Goal: Task Accomplishment & Management: Manage account settings

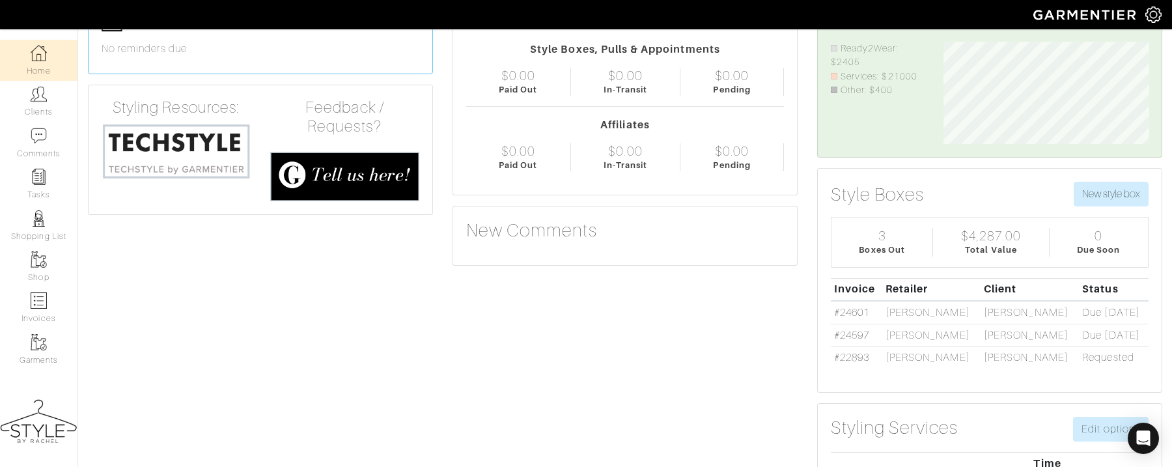
scroll to position [103, 225]
click at [843, 331] on link "#24597" at bounding box center [851, 336] width 35 height 12
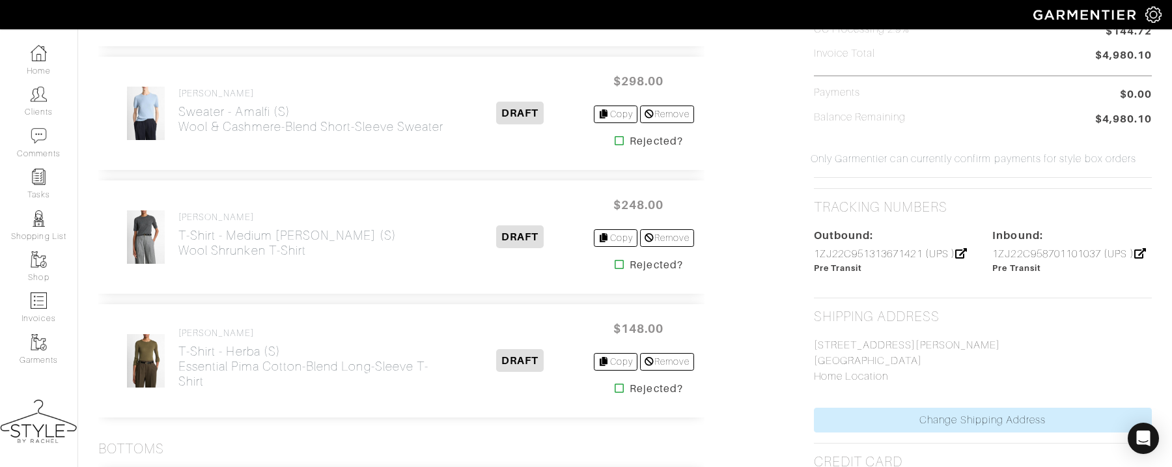
scroll to position [682, 0]
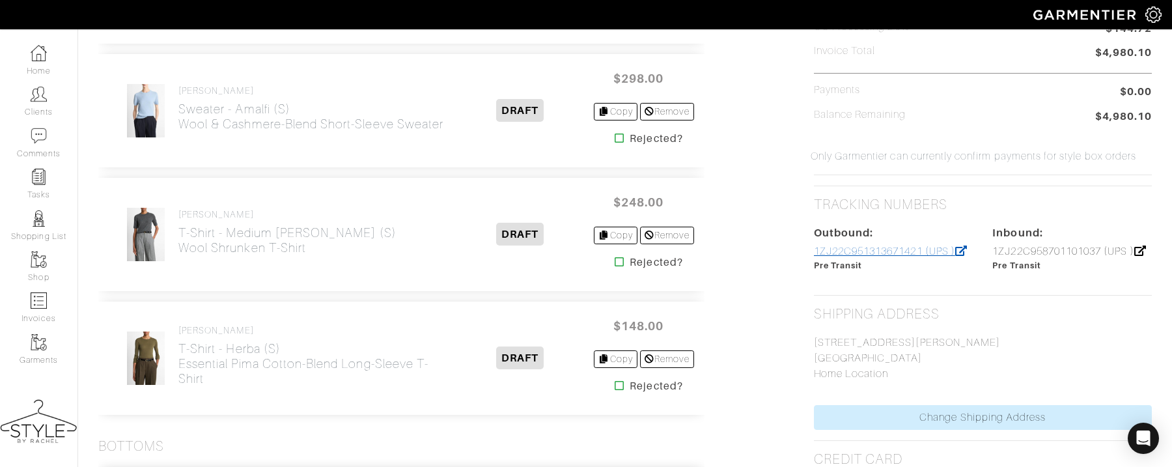
click at [930, 249] on link "1ZJ22C951313671421 (UPS )" at bounding box center [891, 252] width 154 height 12
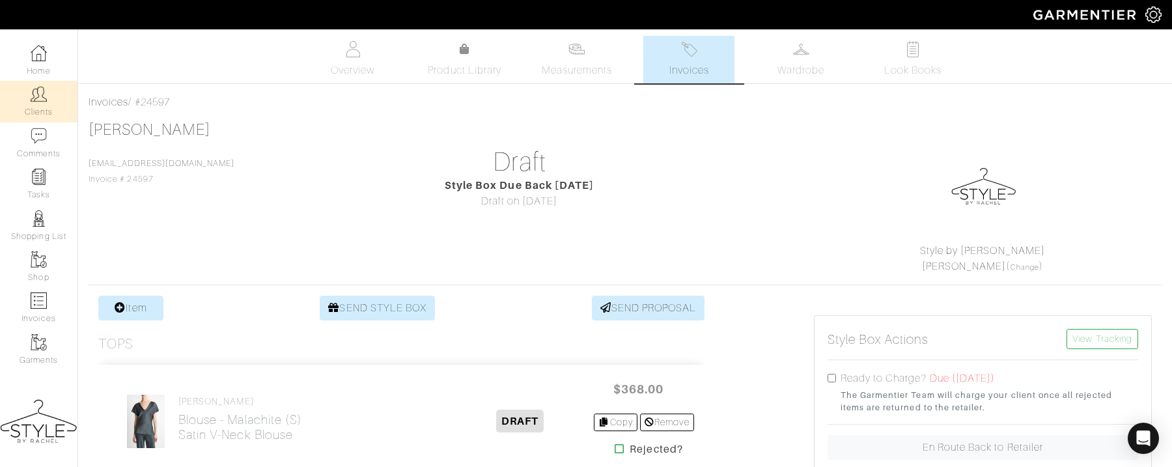
click at [33, 101] on img at bounding box center [39, 94] width 16 height 16
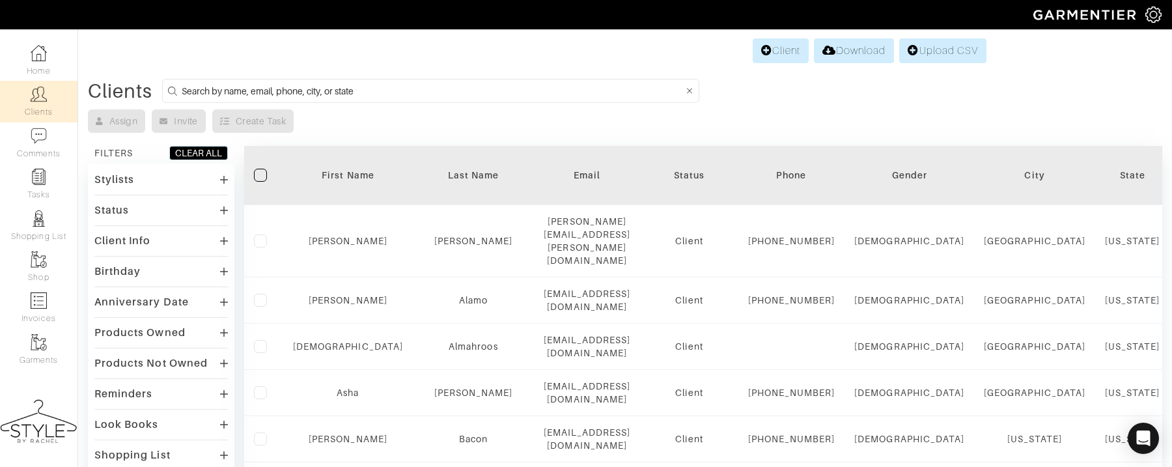
click at [595, 94] on input at bounding box center [432, 91] width 501 height 16
type input "kenneth"
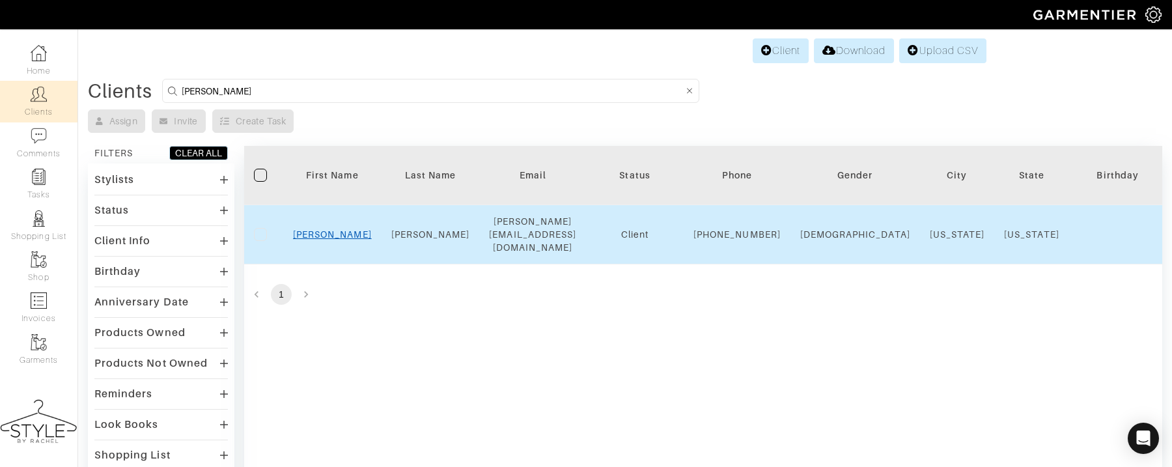
click at [330, 234] on link "Kenneth" at bounding box center [332, 234] width 79 height 10
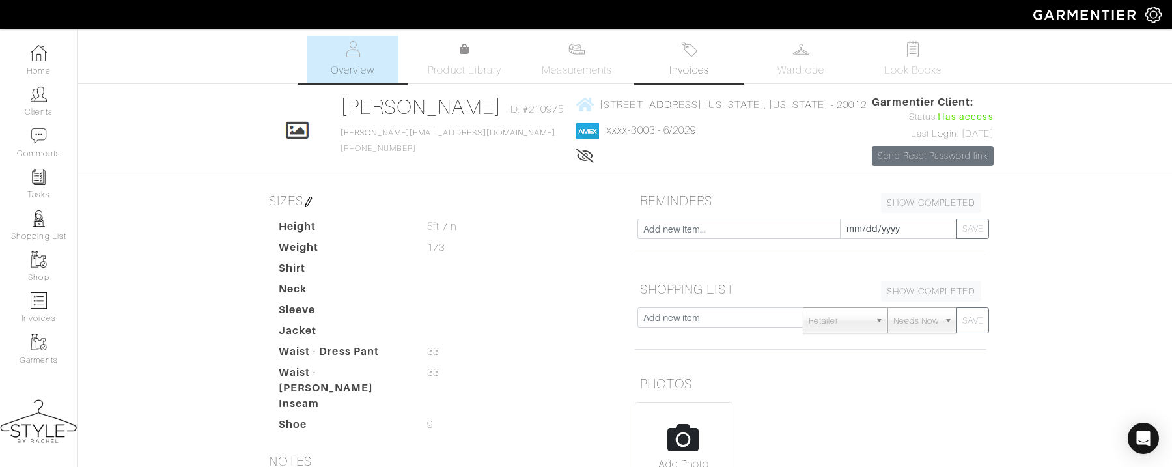
click at [688, 59] on link "Invoices" at bounding box center [688, 60] width 91 height 48
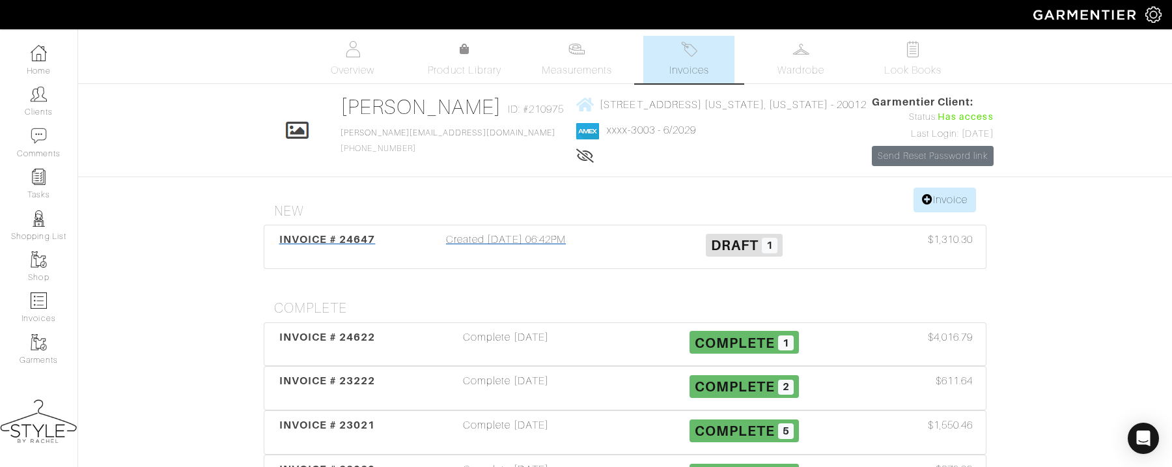
click at [274, 262] on div "INVOICE # 24647" at bounding box center [327, 247] width 119 height 30
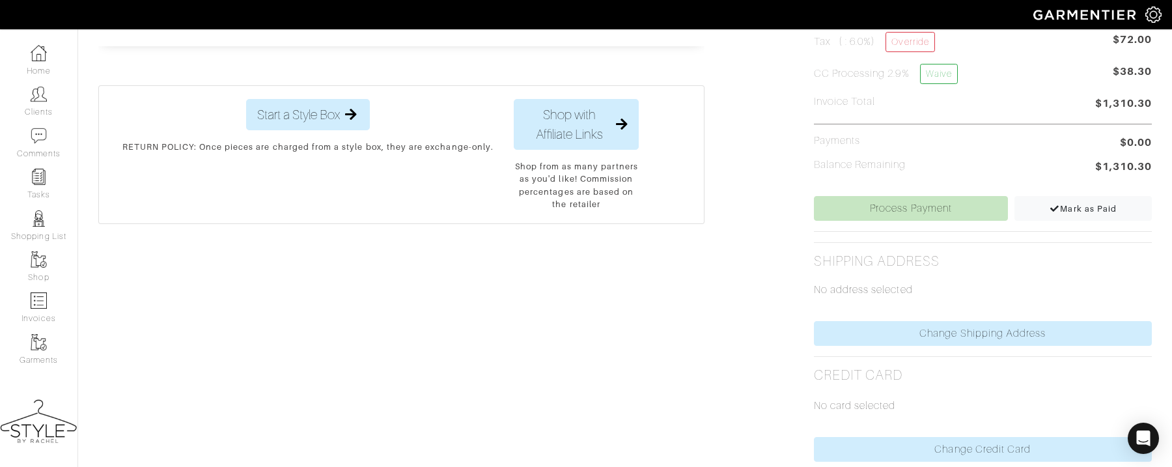
scroll to position [459, 0]
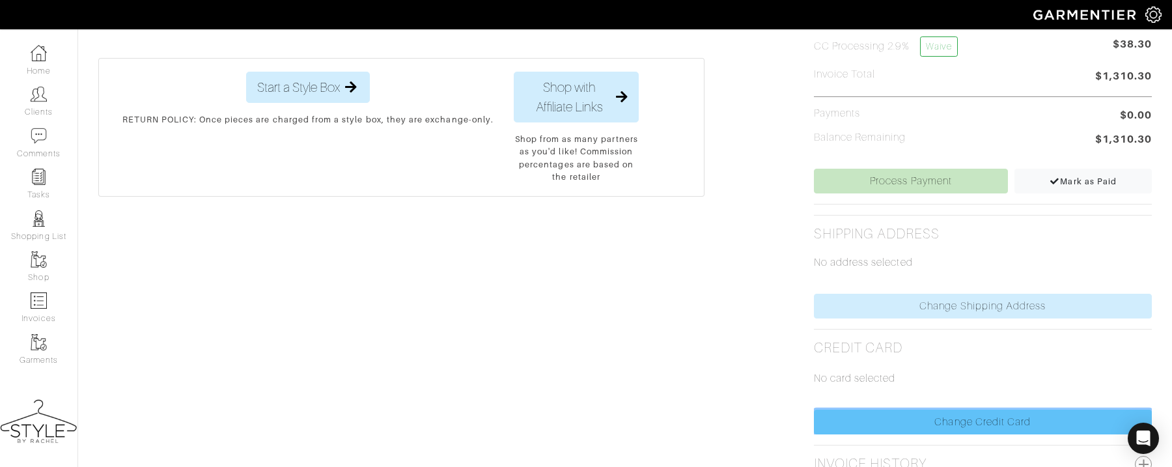
click at [840, 415] on link "Change Credit Card" at bounding box center [983, 422] width 338 height 25
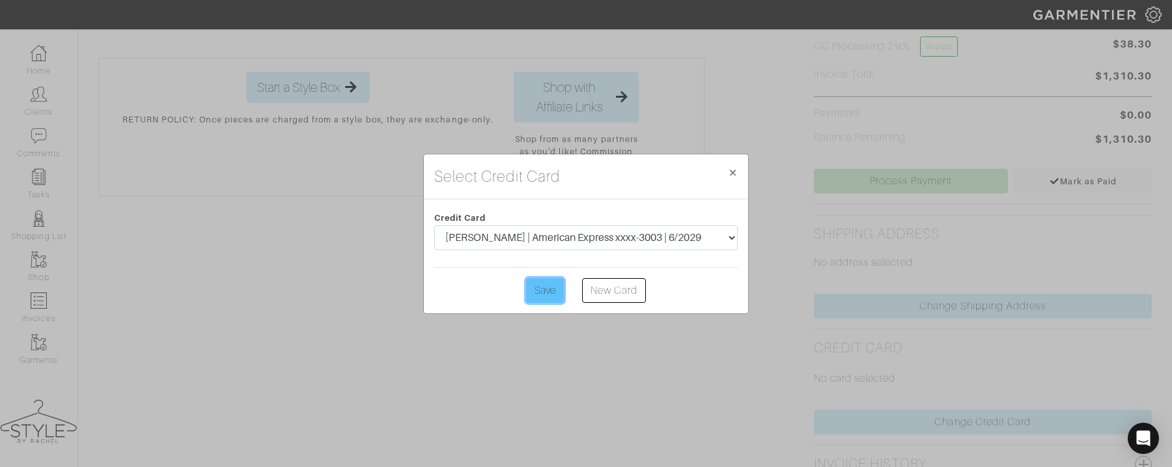
click at [532, 294] on input "Save" at bounding box center [545, 290] width 38 height 25
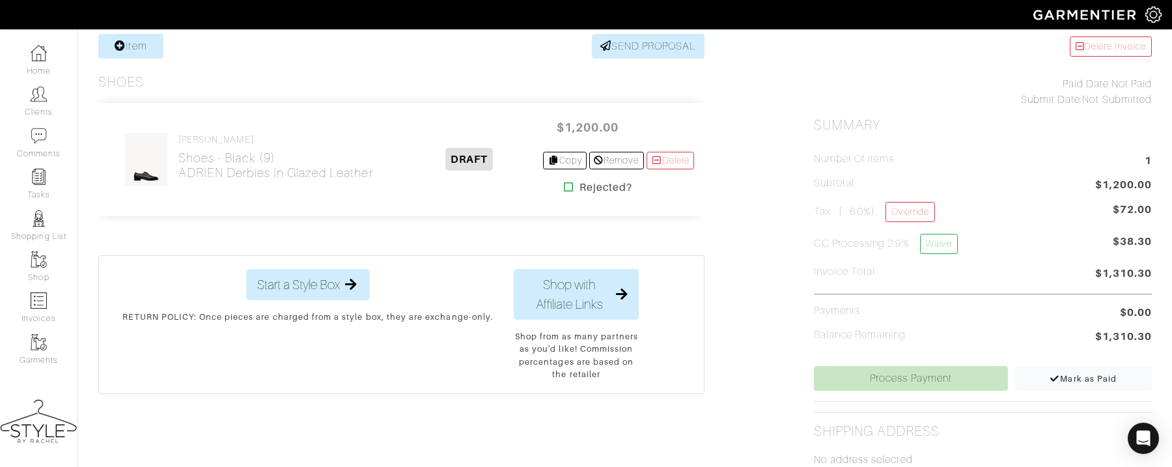
scroll to position [308, 0]
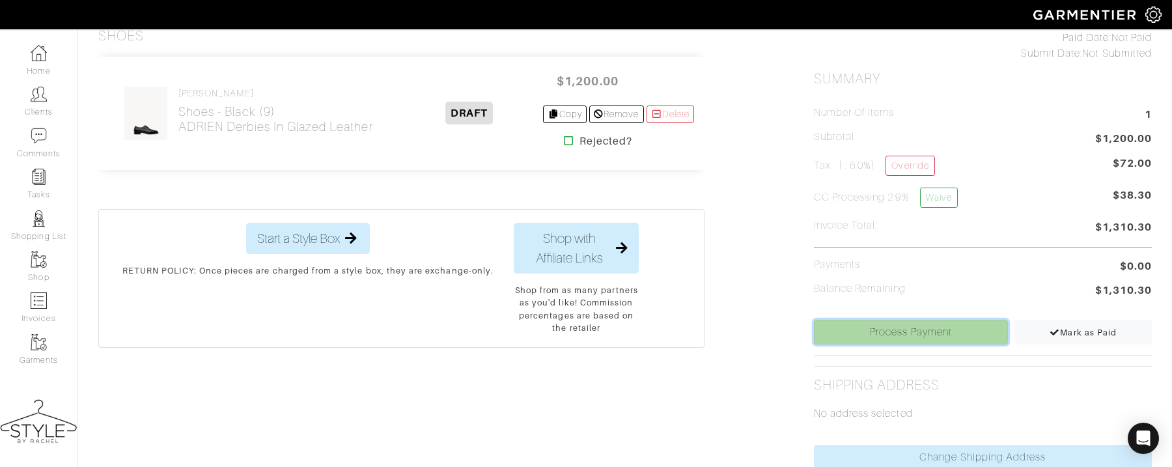
click at [858, 337] on link "Process Payment" at bounding box center [911, 332] width 195 height 25
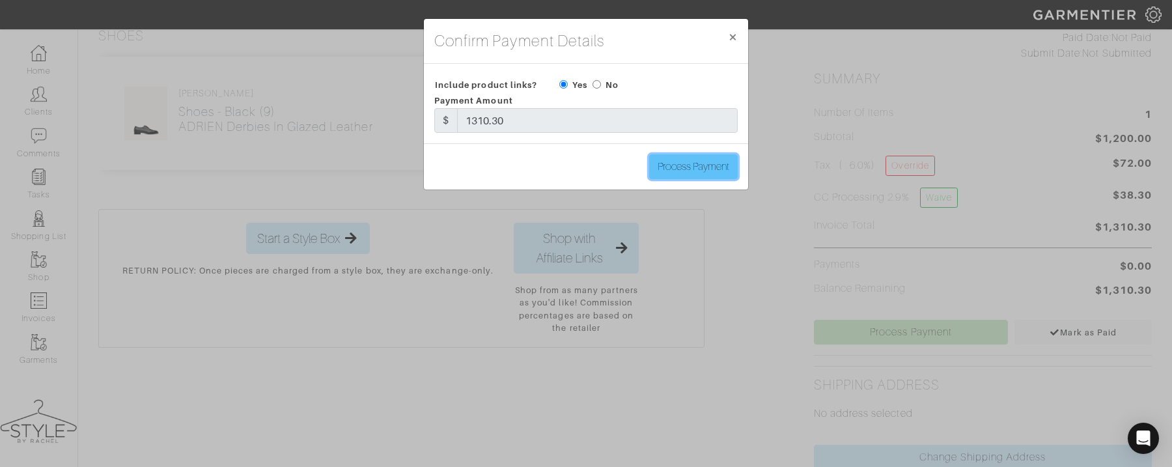
click at [712, 171] on input "Process Payment" at bounding box center [693, 166] width 89 height 25
type input "Process Payment"
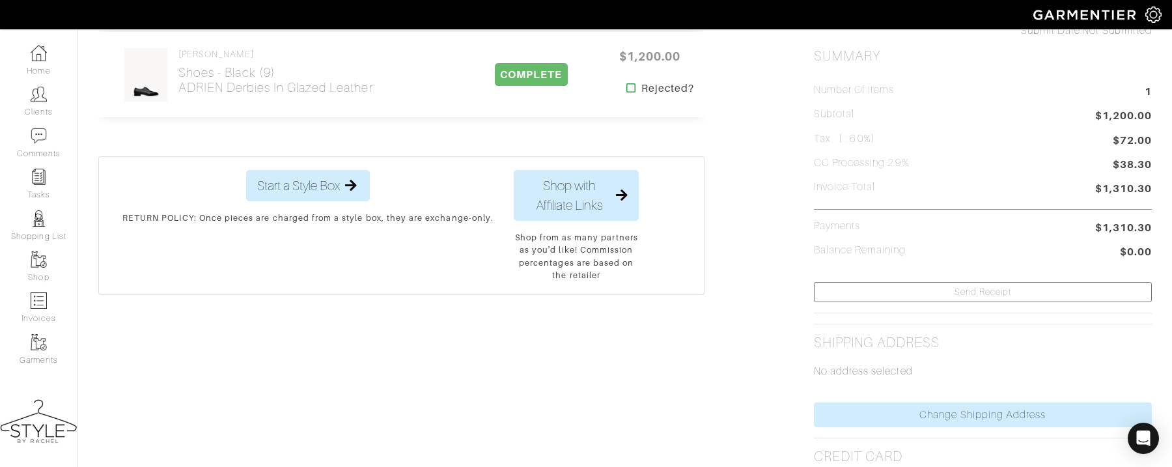
scroll to position [0, 0]
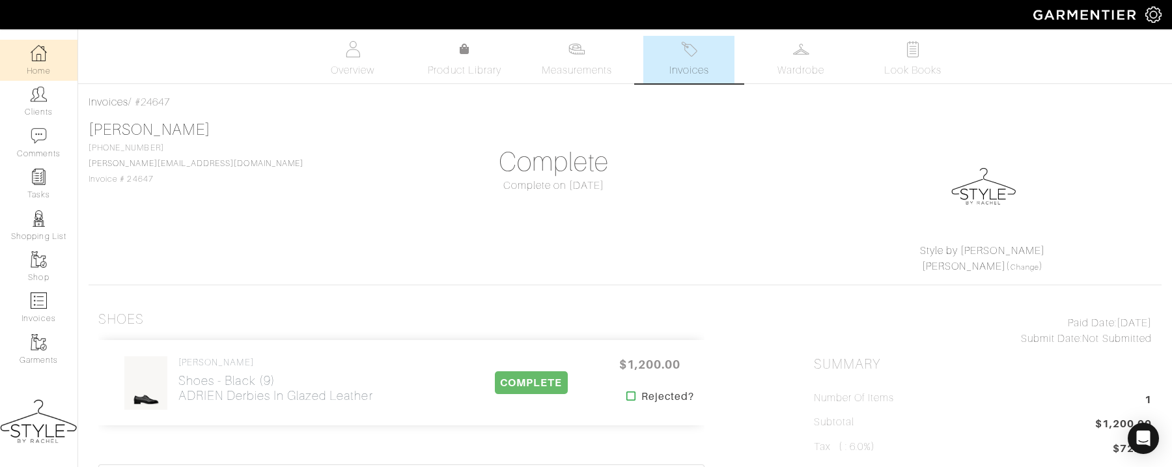
click at [38, 63] on link "Home" at bounding box center [38, 60] width 77 height 41
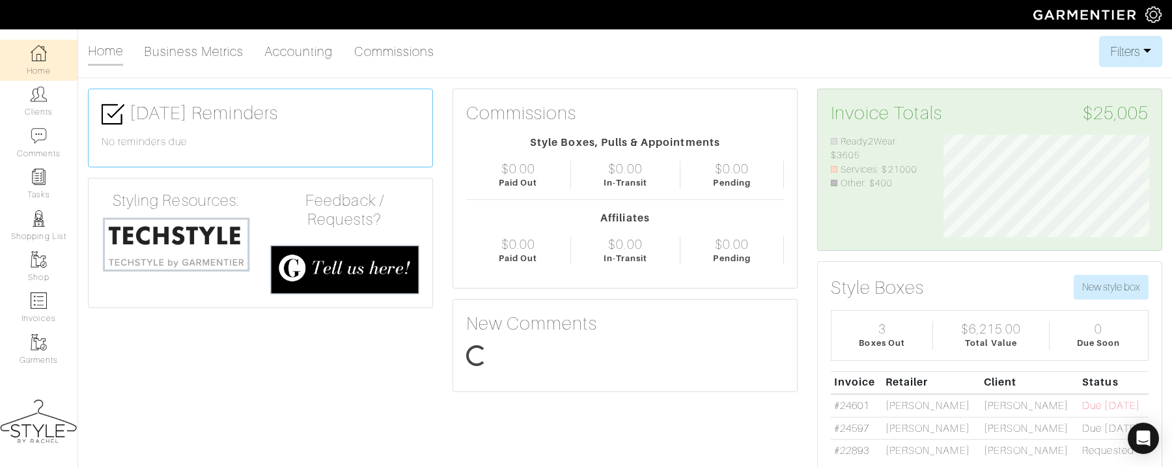
scroll to position [103, 225]
click at [35, 89] on img at bounding box center [39, 94] width 16 height 16
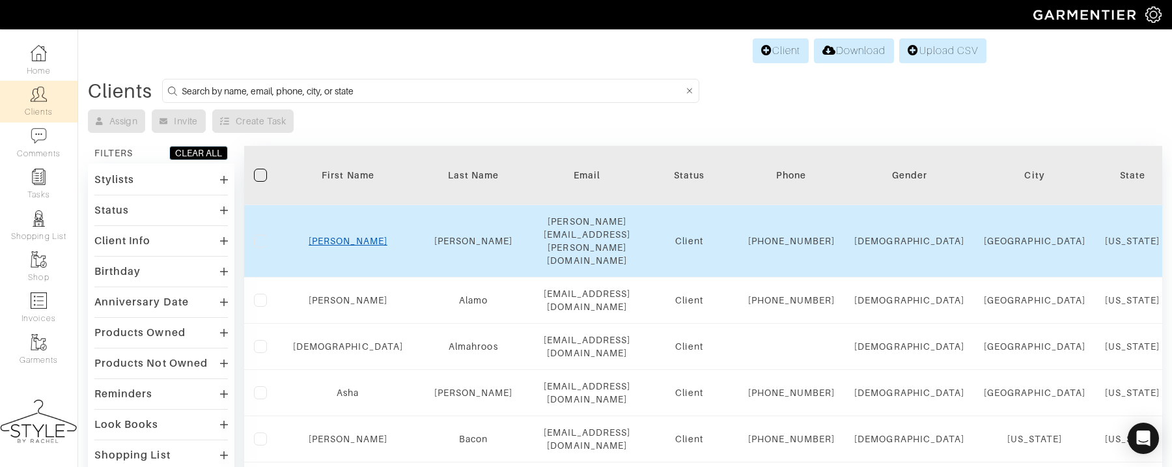
click at [339, 236] on link "Samantha" at bounding box center [348, 241] width 79 height 10
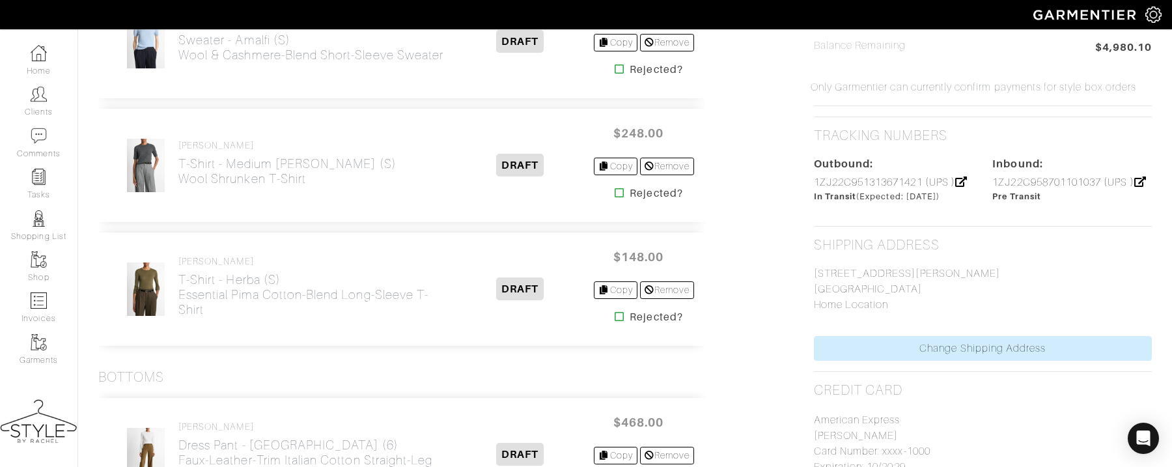
scroll to position [753, 0]
click at [879, 175] on link "1ZJ22C951313671421 (UPS )" at bounding box center [891, 181] width 154 height 12
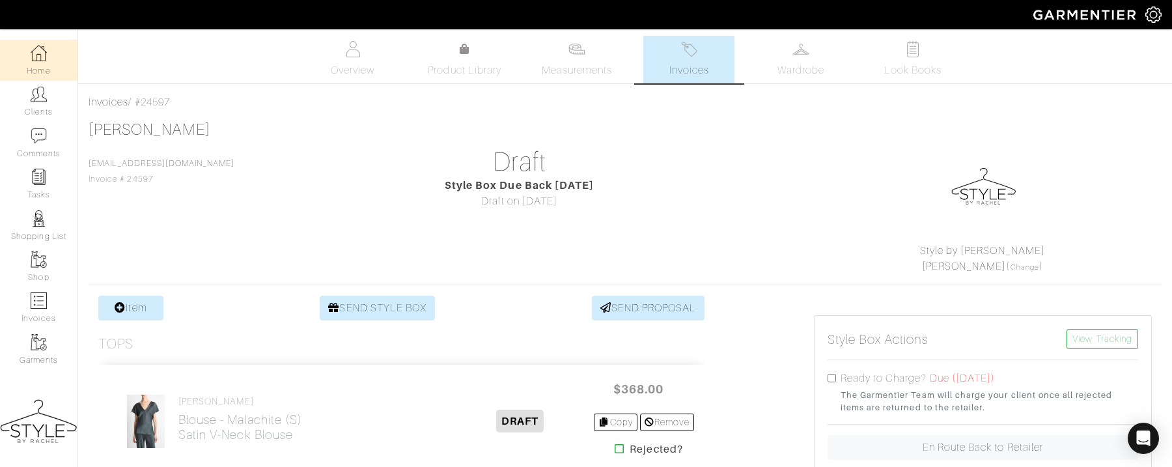
click at [29, 70] on link "Home" at bounding box center [38, 60] width 77 height 41
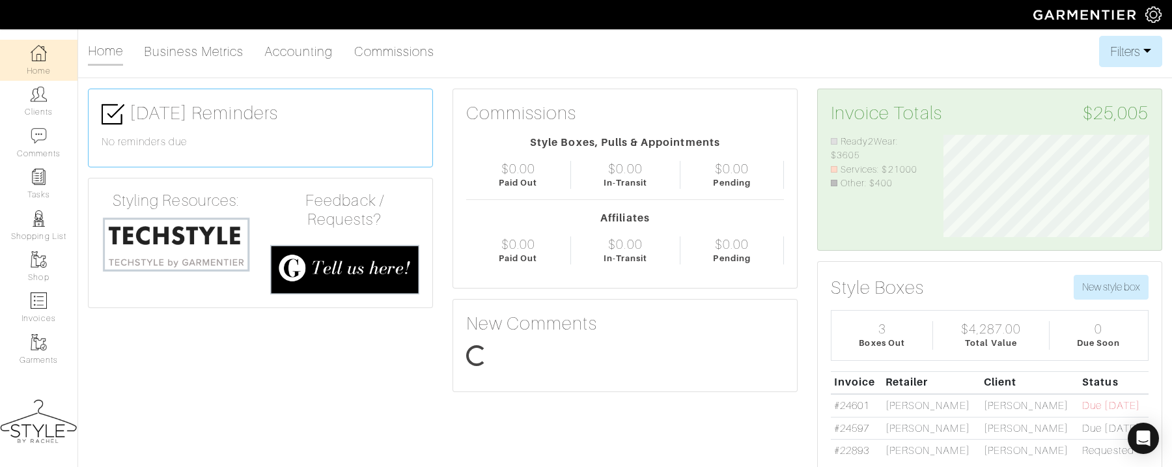
scroll to position [103, 225]
click at [1151, 20] on img at bounding box center [1154, 15] width 16 height 16
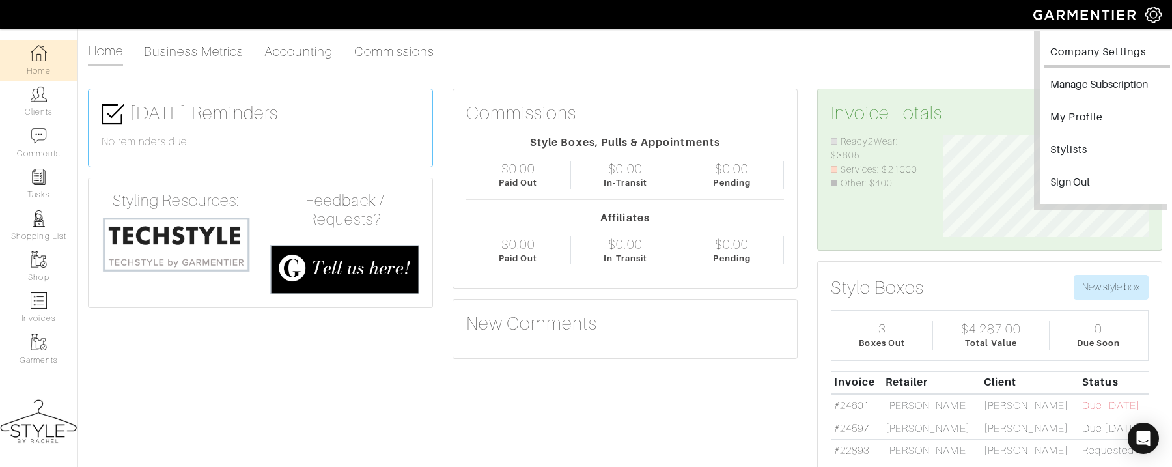
click at [1117, 51] on link "Company Settings" at bounding box center [1107, 53] width 126 height 29
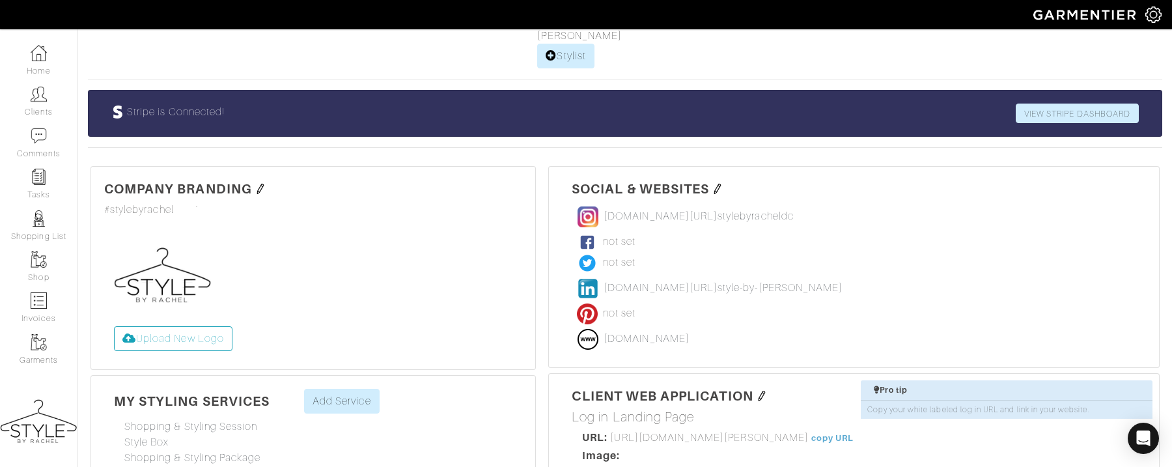
scroll to position [220, 0]
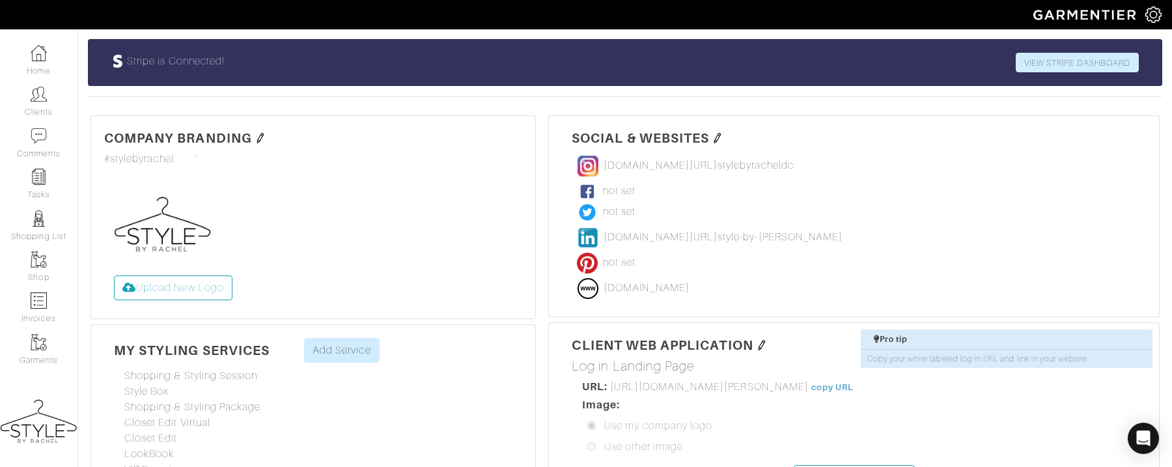
click at [259, 134] on img at bounding box center [260, 138] width 10 height 10
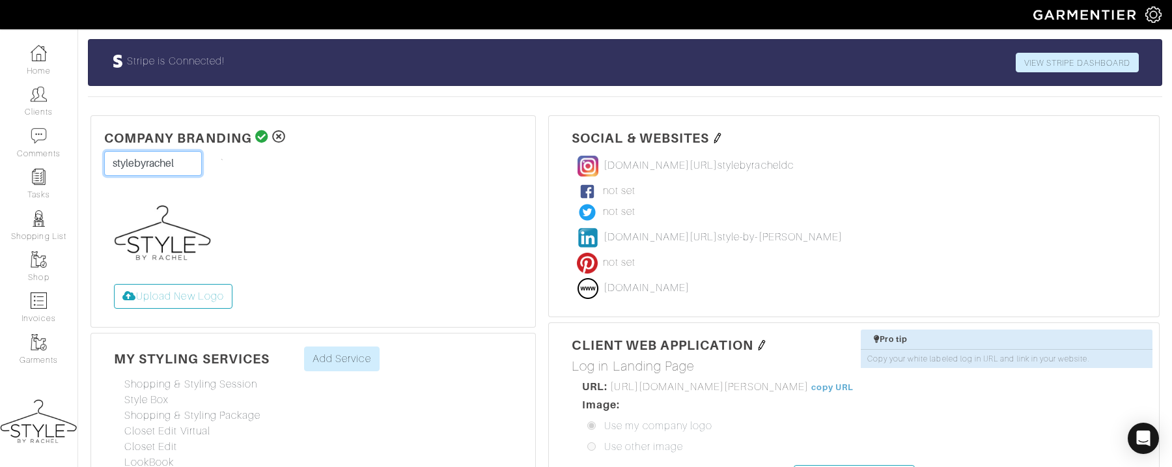
drag, startPoint x: 179, startPoint y: 162, endPoint x: 147, endPoint y: 161, distance: 32.6
click at [147, 161] on input "stylebyrachel" at bounding box center [153, 163] width 98 height 25
type input "stylebycat"
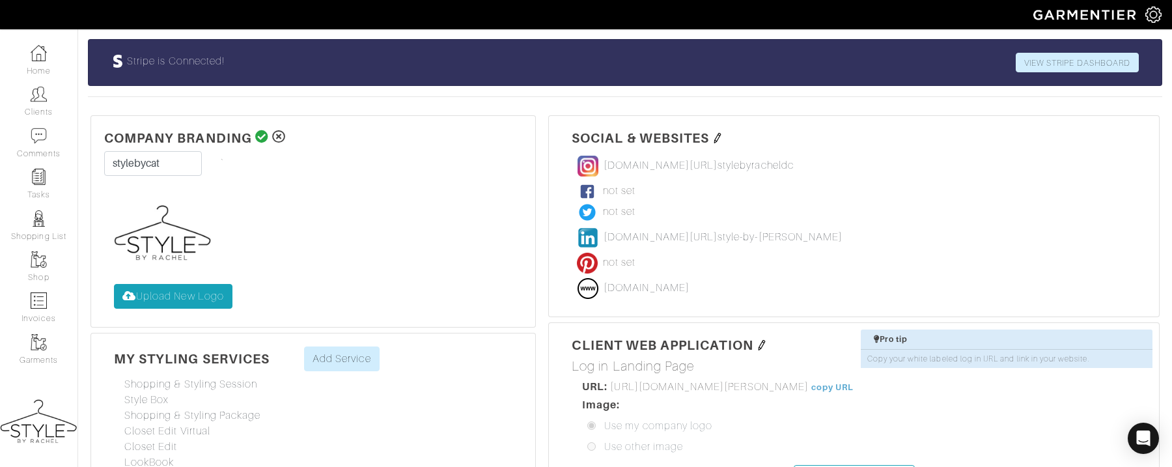
type input "#000000"
click at [158, 303] on label "Upload New Logo" at bounding box center [173, 296] width 119 height 25
click at [114, 284] on input "Upload New Logo" at bounding box center [114, 284] width 0 height 0
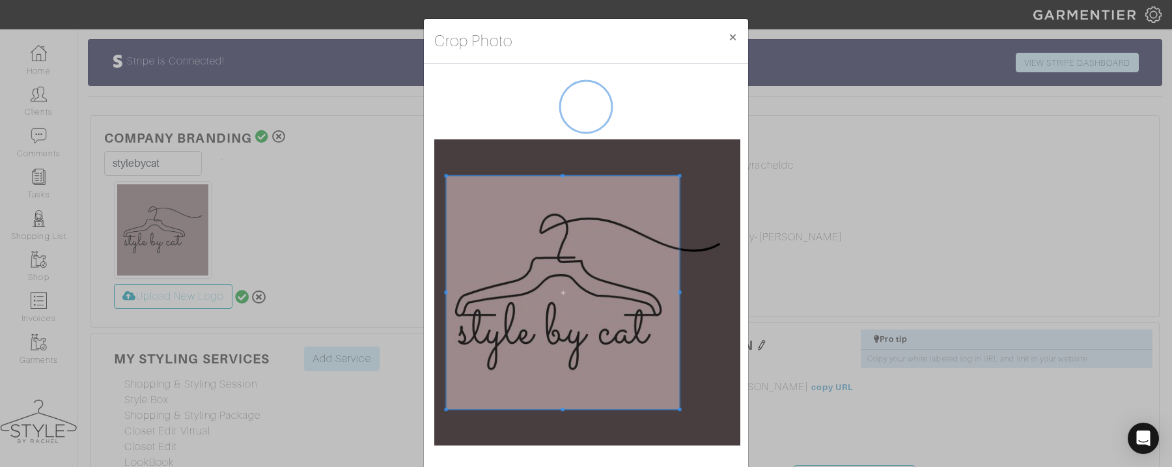
click at [444, 376] on span at bounding box center [445, 292] width 3 height 233
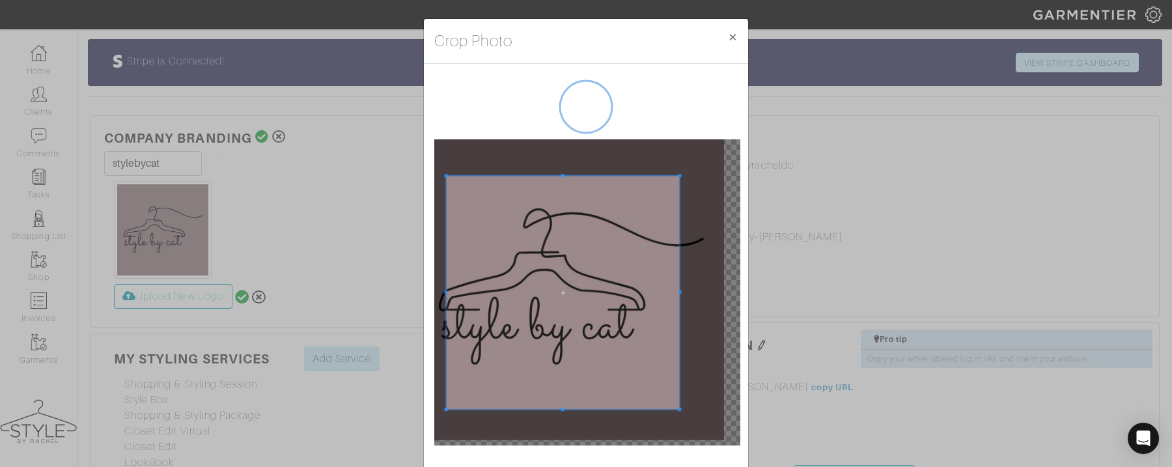
click at [666, 285] on div at bounding box center [587, 292] width 306 height 306
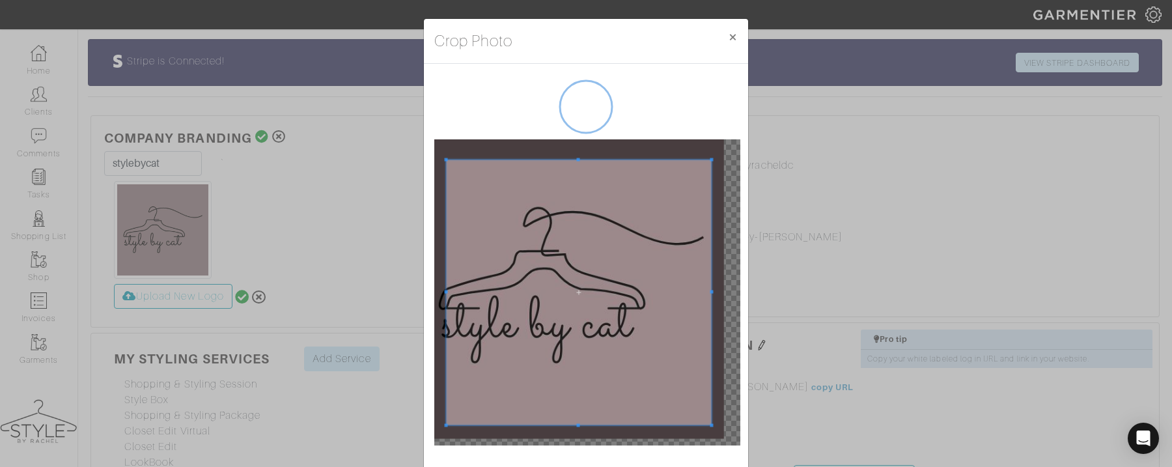
click at [712, 287] on span at bounding box center [711, 292] width 3 height 265
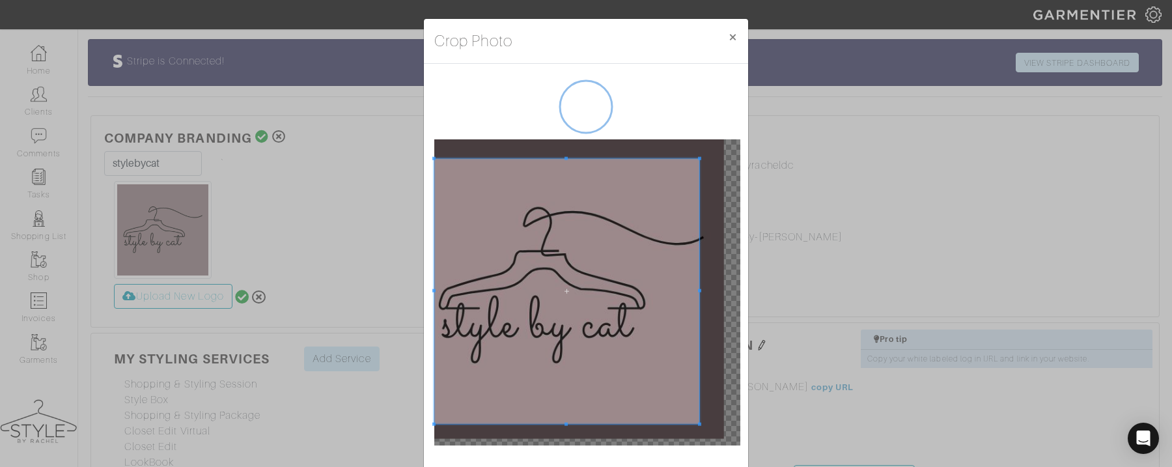
click at [630, 332] on span at bounding box center [566, 291] width 265 height 265
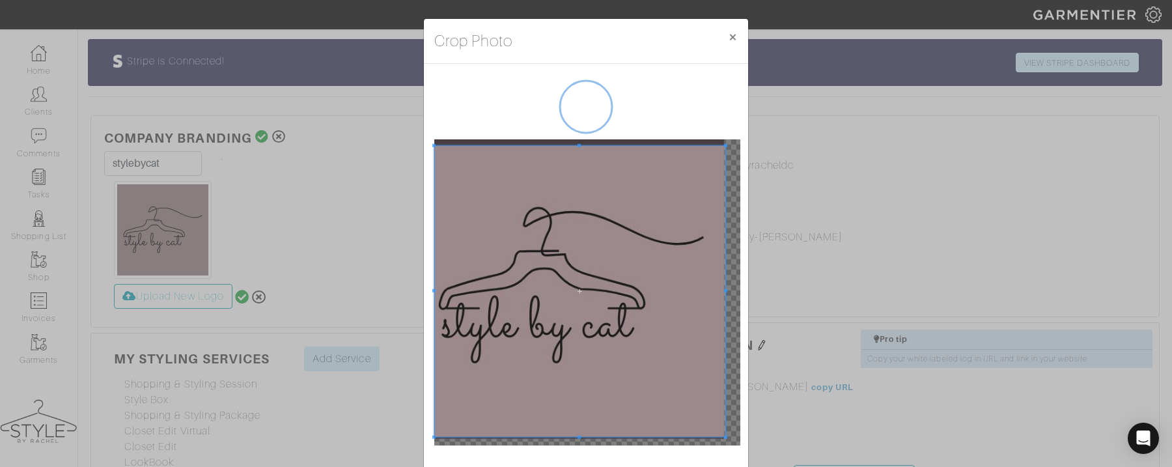
click at [725, 293] on span at bounding box center [725, 291] width 3 height 291
click at [511, 350] on span at bounding box center [579, 288] width 291 height 291
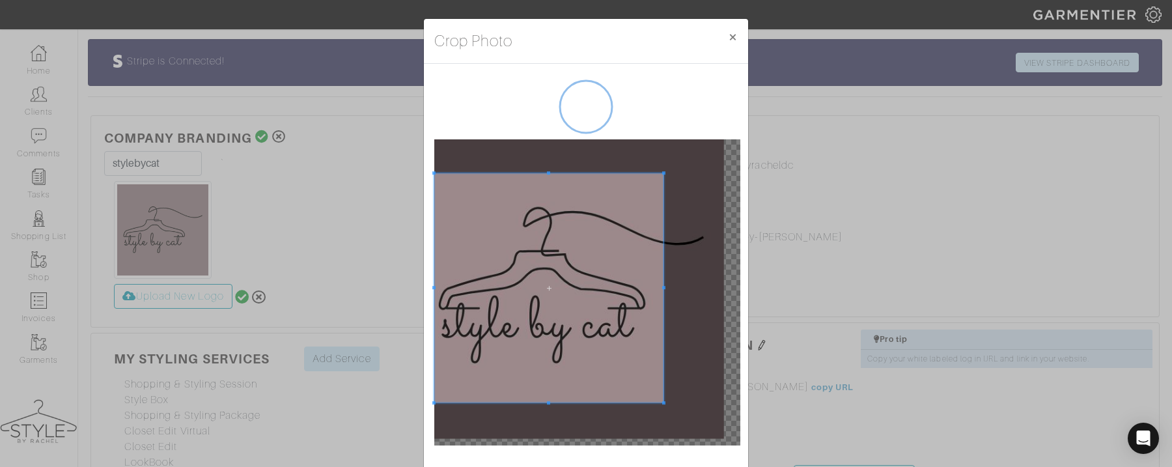
click at [662, 297] on div at bounding box center [548, 287] width 229 height 229
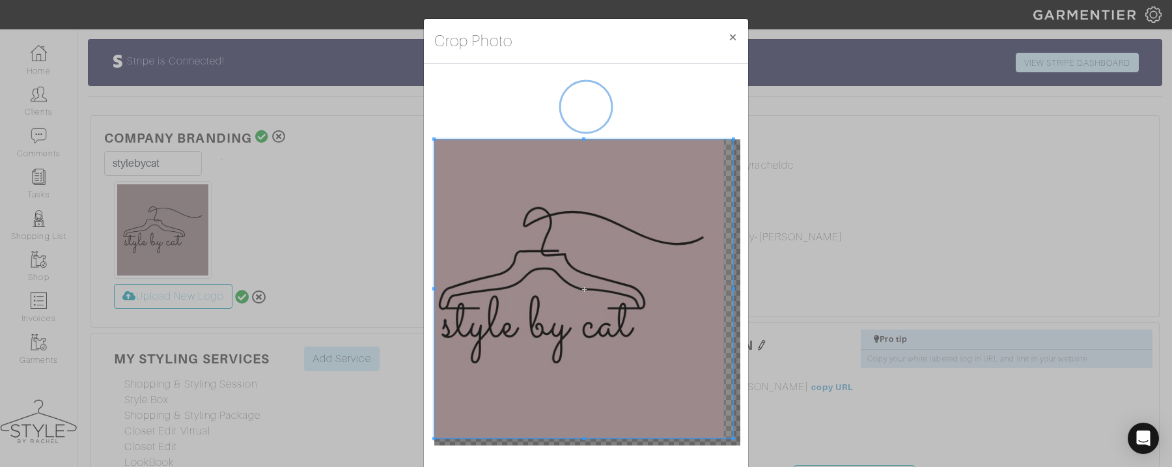
click at [811, 302] on div "Crop Photo × Crop" at bounding box center [586, 233] width 1172 height 467
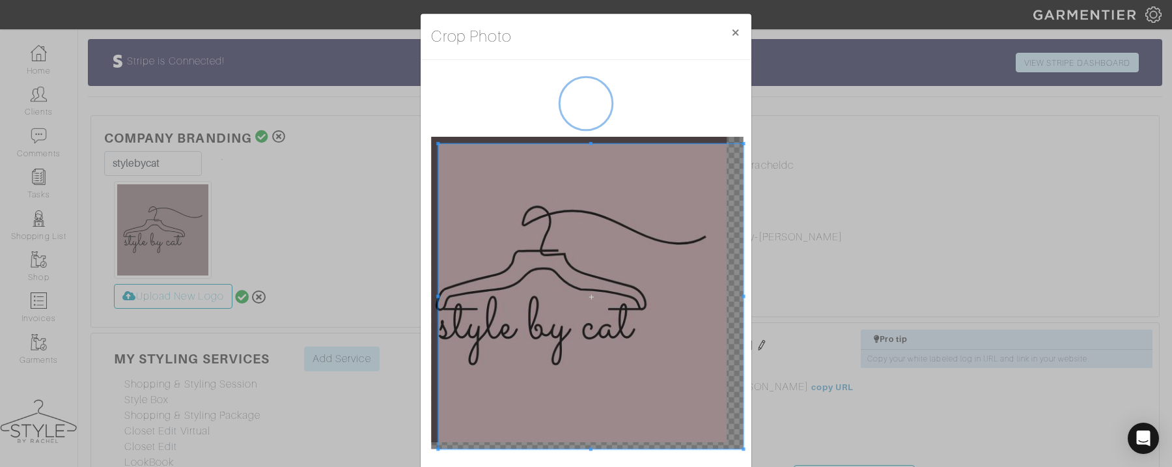
click at [726, 374] on span at bounding box center [590, 296] width 305 height 305
click at [627, 374] on span at bounding box center [583, 295] width 305 height 305
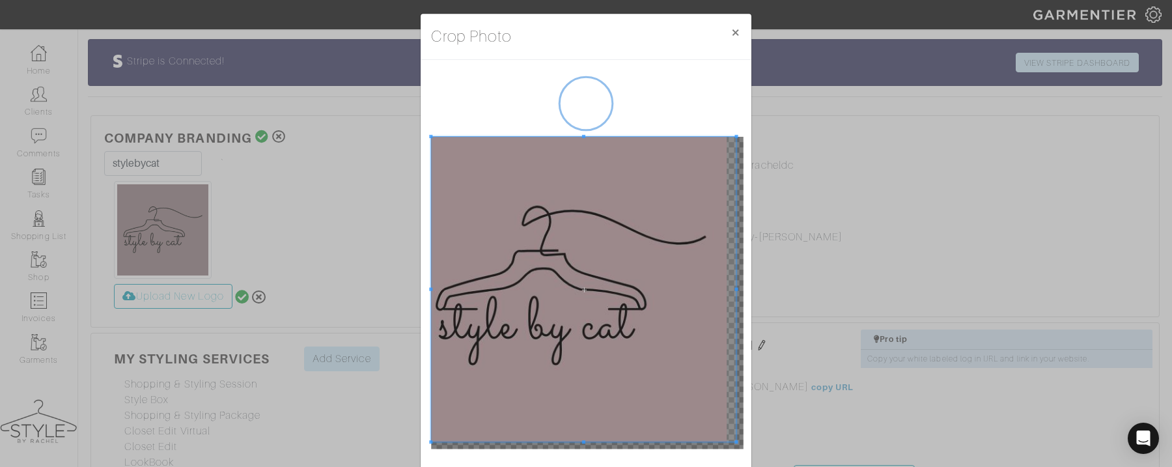
click at [624, 354] on span at bounding box center [583, 289] width 305 height 305
click at [495, 464] on div at bounding box center [586, 268] width 331 height 416
click at [735, 33] on button "×" at bounding box center [735, 32] width 31 height 37
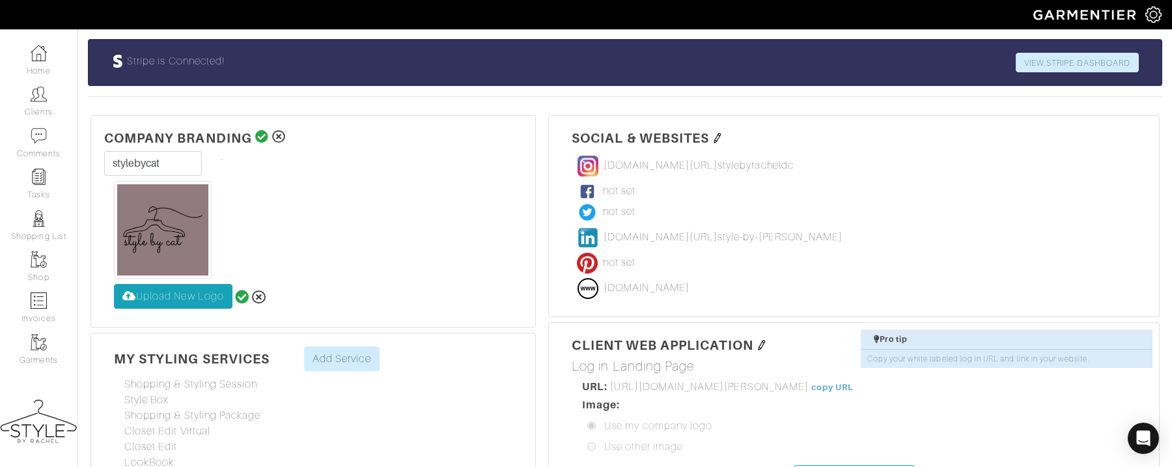
click at [169, 293] on label "Upload New Logo" at bounding box center [173, 296] width 119 height 25
click at [114, 284] on input "Upload New Logo" at bounding box center [114, 284] width 0 height 0
type input "C:\fakepath\Your paragraph text (4).jpg"
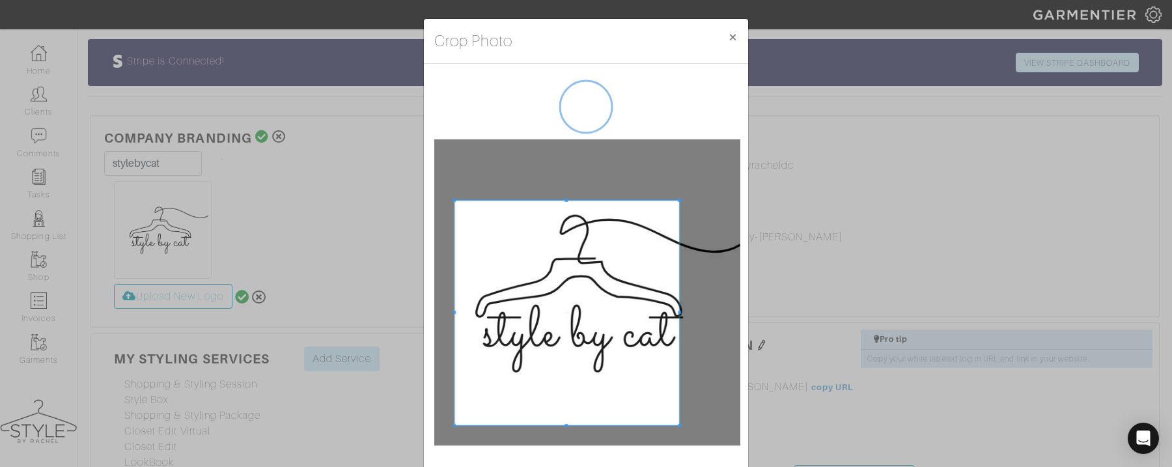
click at [453, 447] on div at bounding box center [586, 268] width 324 height 408
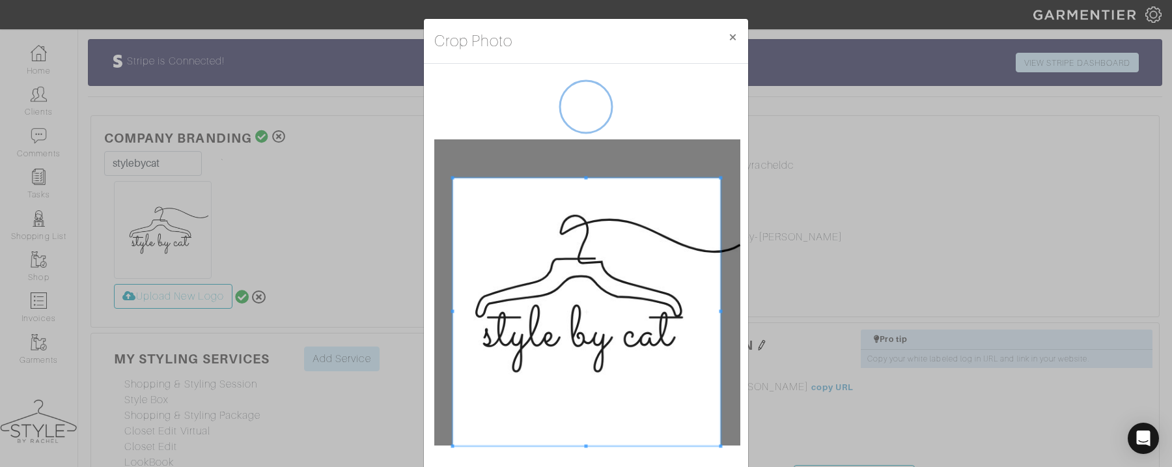
click at [836, 305] on div "Crop Photo × Crop" at bounding box center [586, 233] width 1172 height 467
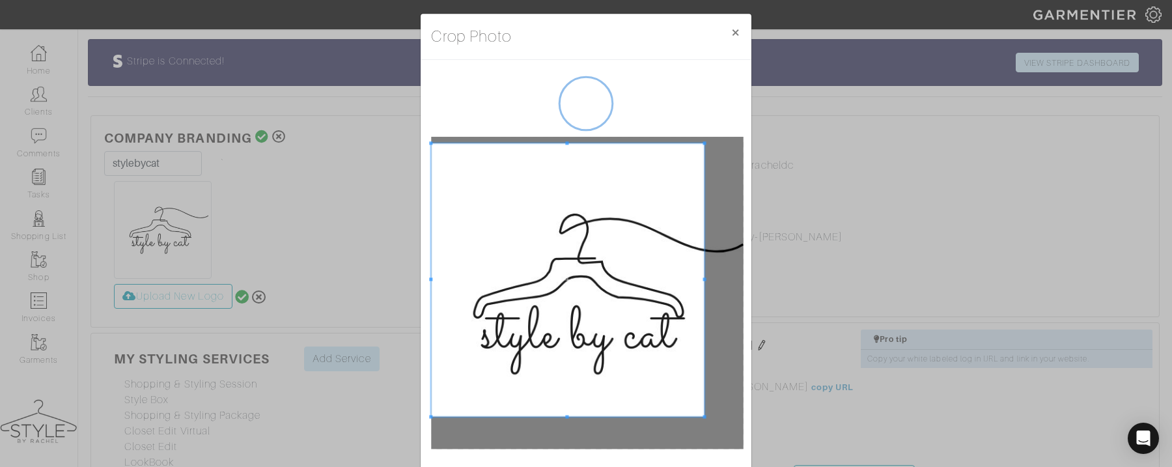
click at [615, 316] on span at bounding box center [567, 279] width 273 height 273
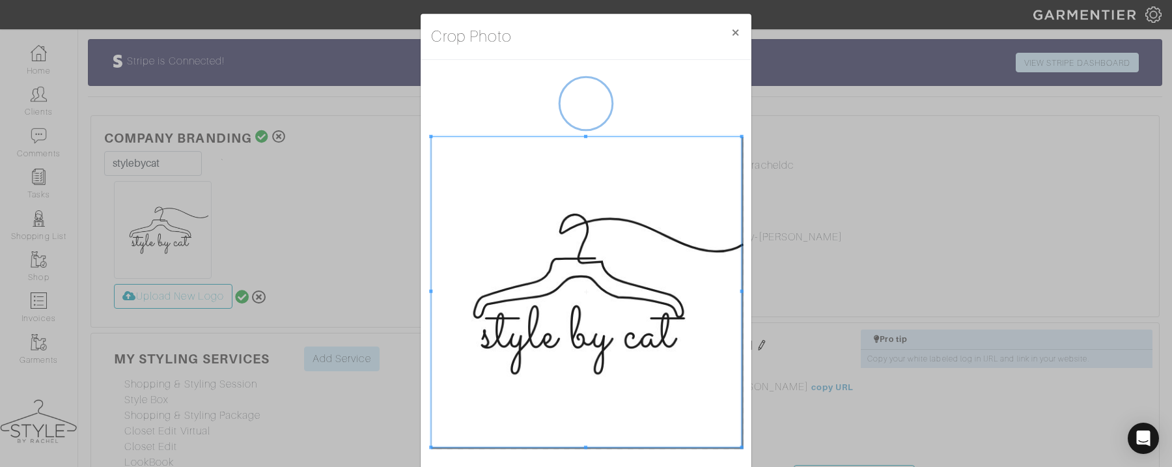
click at [793, 292] on div "Crop Photo × Crop" at bounding box center [586, 233] width 1172 height 467
click at [823, 309] on div "Crop Photo × Crop" at bounding box center [586, 233] width 1172 height 467
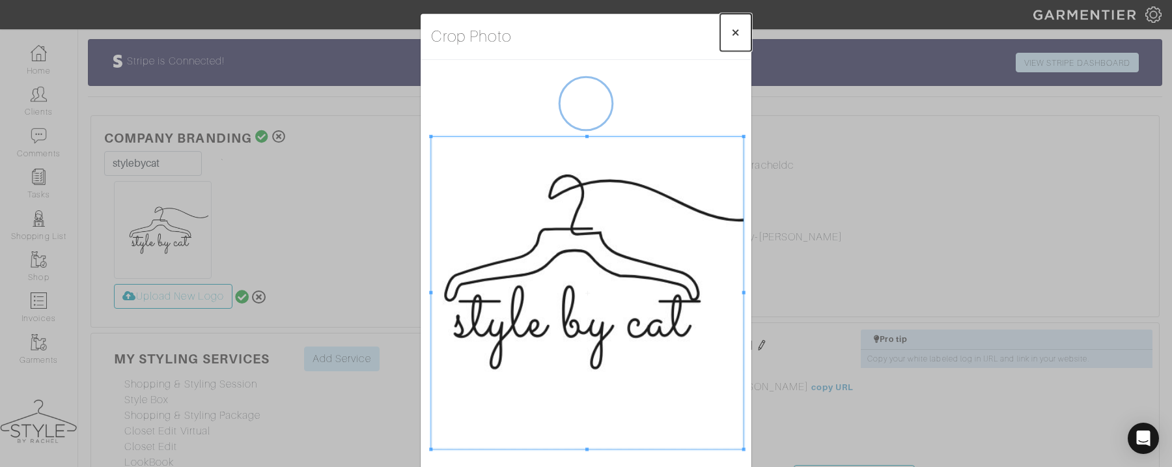
click at [740, 33] on button "×" at bounding box center [735, 32] width 31 height 37
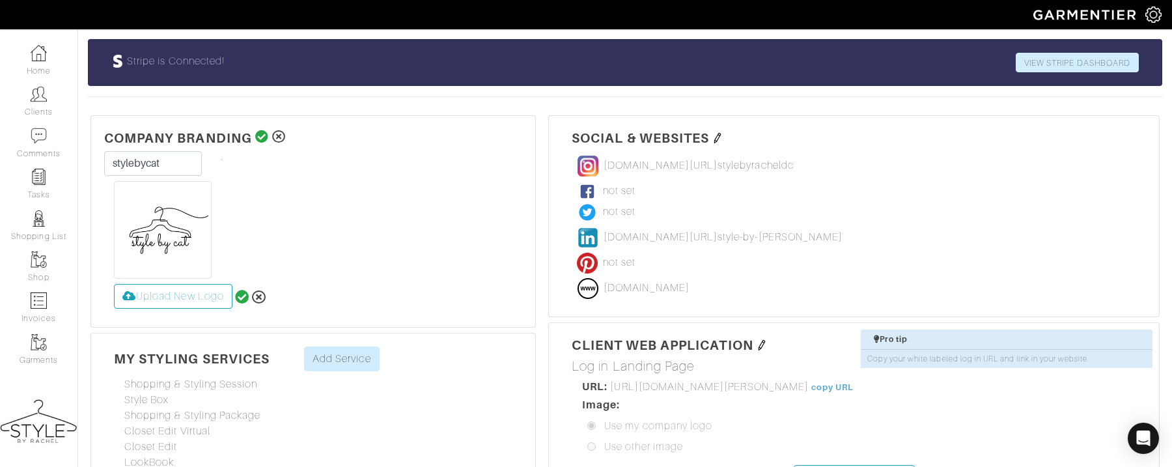
click at [429, 253] on div at bounding box center [313, 230] width 399 height 98
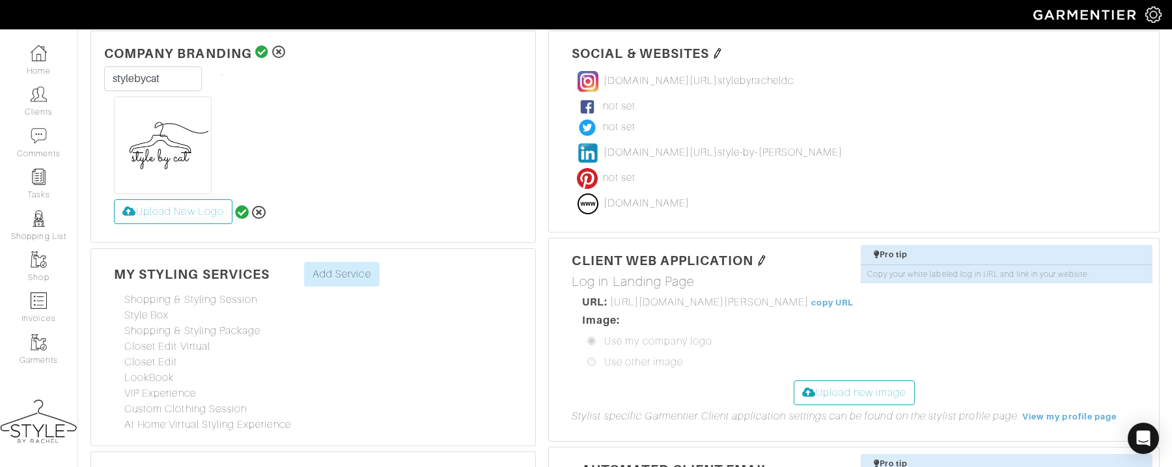
scroll to position [203, 0]
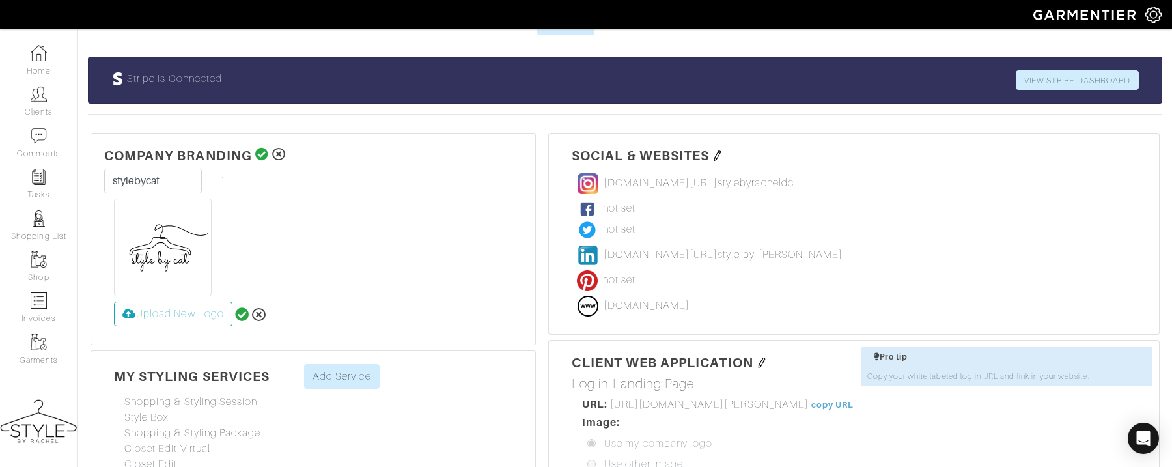
click at [715, 147] on h5 "Social & Websites" at bounding box center [854, 155] width 565 height 17
click at [716, 150] on img at bounding box center [717, 155] width 10 height 10
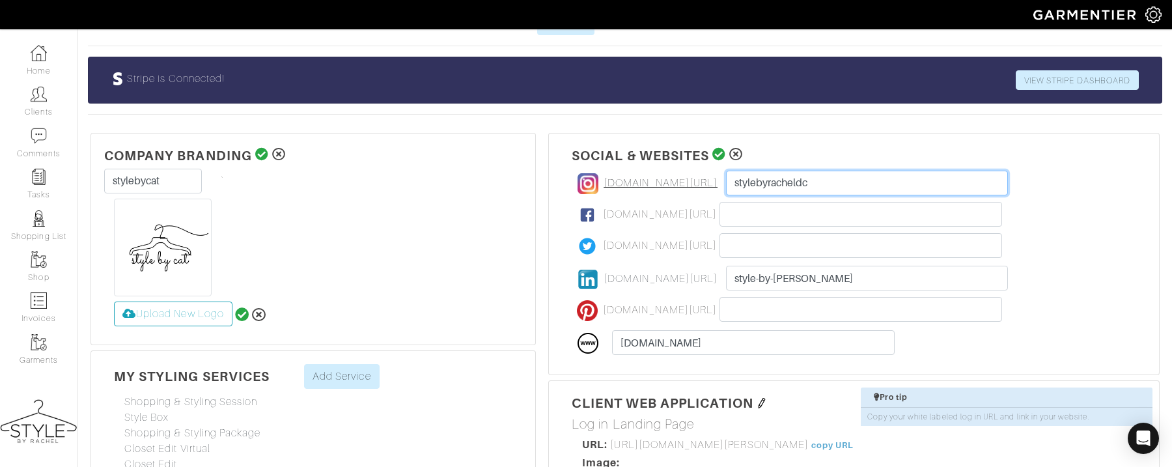
drag, startPoint x: 809, startPoint y: 180, endPoint x: 698, endPoint y: 179, distance: 110.7
click at [698, 179] on div "www.instagram.com/ stylebyracheldc stylebyracheldc not set www.facebook.com/ no…" at bounding box center [854, 265] width 565 height 193
type input "stylebycatb"
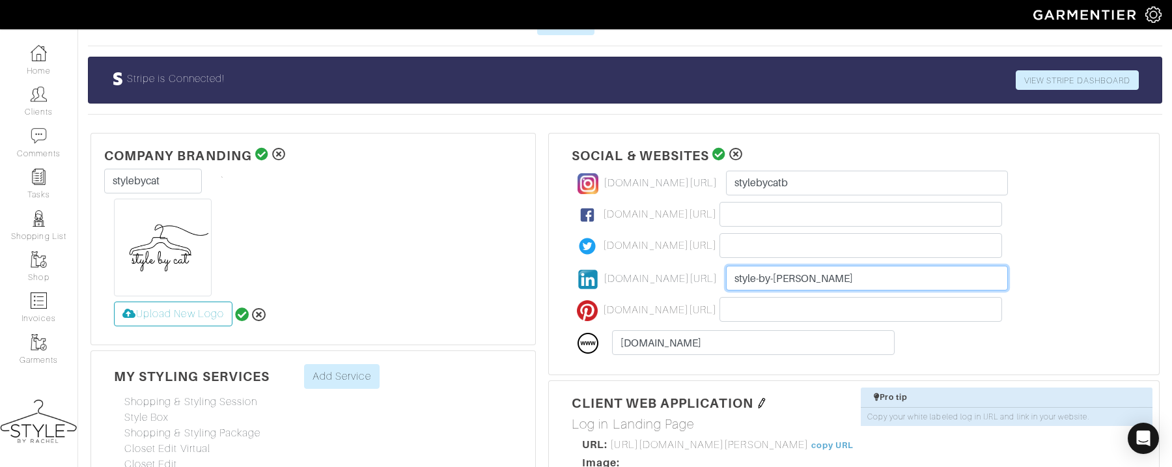
drag, startPoint x: 793, startPoint y: 277, endPoint x: 655, endPoint y: 246, distance: 140.9
click at [655, 246] on div "www.instagram.com/ stylebyracheldc stylebycatb not set www.facebook.com/ not se…" at bounding box center [854, 265] width 565 height 193
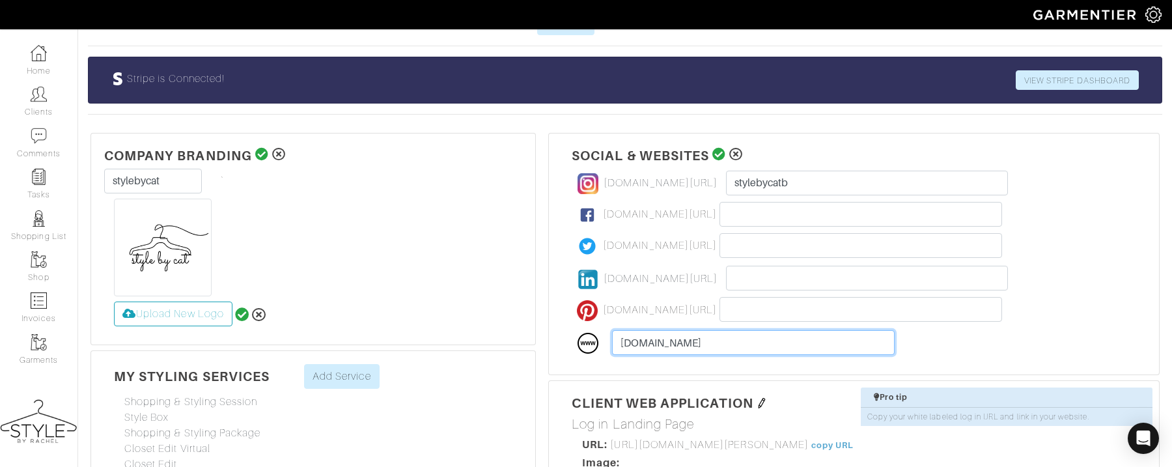
click at [770, 345] on input "[DOMAIN_NAME]" at bounding box center [753, 342] width 282 height 25
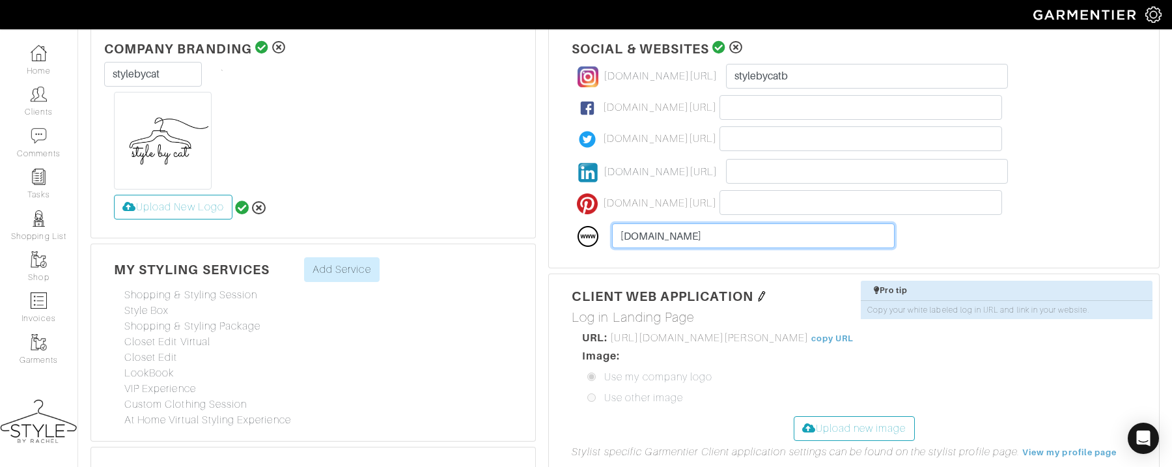
scroll to position [313, 0]
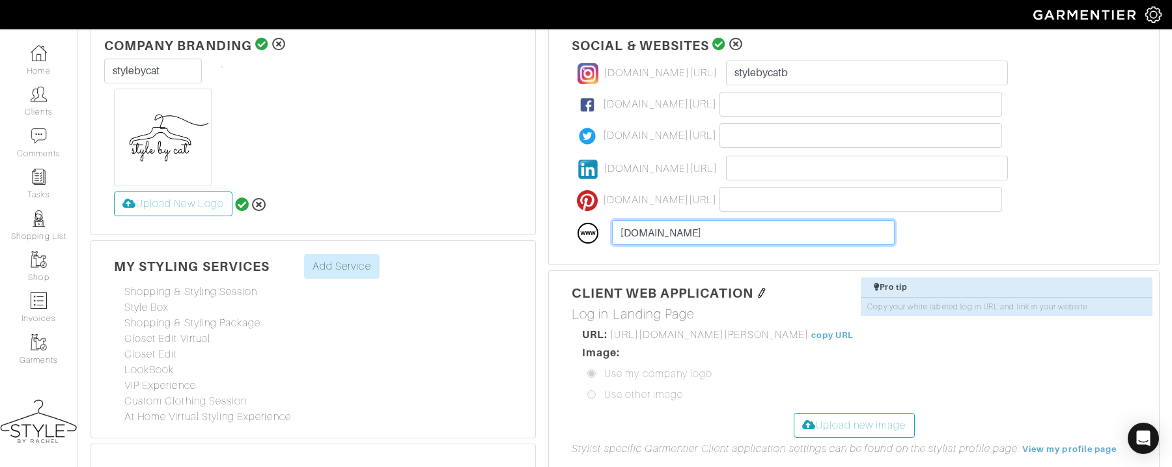
drag, startPoint x: 717, startPoint y: 232, endPoint x: 677, endPoint y: 231, distance: 39.7
click at [677, 231] on input "[DOMAIN_NAME]" at bounding box center [753, 232] width 282 height 25
click at [690, 265] on div "Social & Websites www.instagram.com/ stylebyracheldc stylebycatb not set www.fa…" at bounding box center [848, 298] width 624 height 556
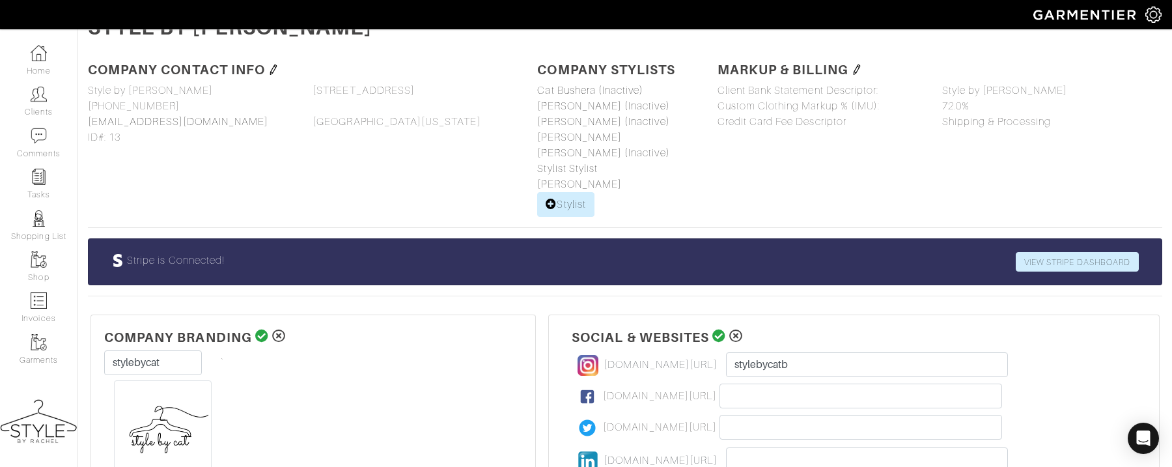
scroll to position [0, 0]
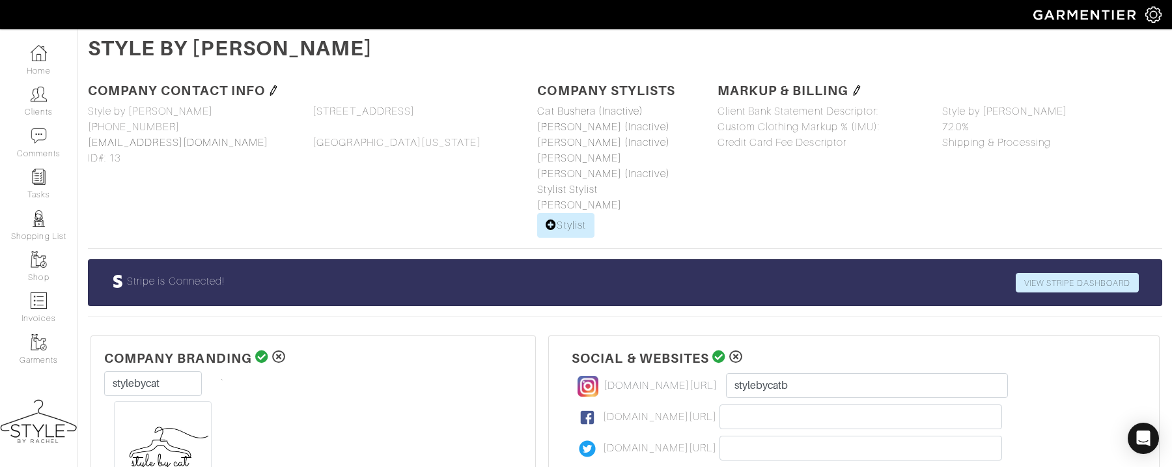
click at [271, 95] on img at bounding box center [273, 90] width 10 height 10
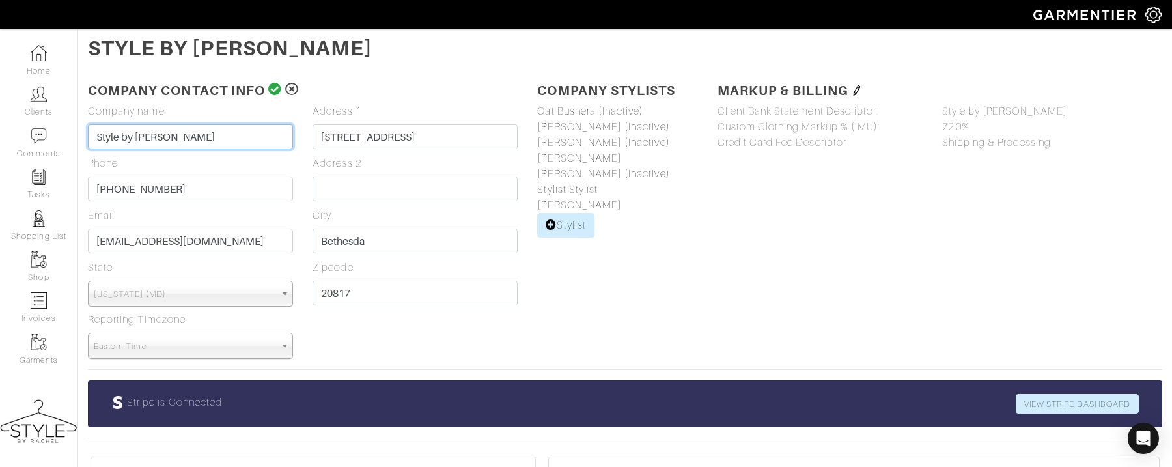
drag, startPoint x: 176, startPoint y: 136, endPoint x: 138, endPoint y: 135, distance: 38.4
click at [138, 135] on input "Style by Rachel" at bounding box center [190, 136] width 205 height 25
type input "Style by Cat"
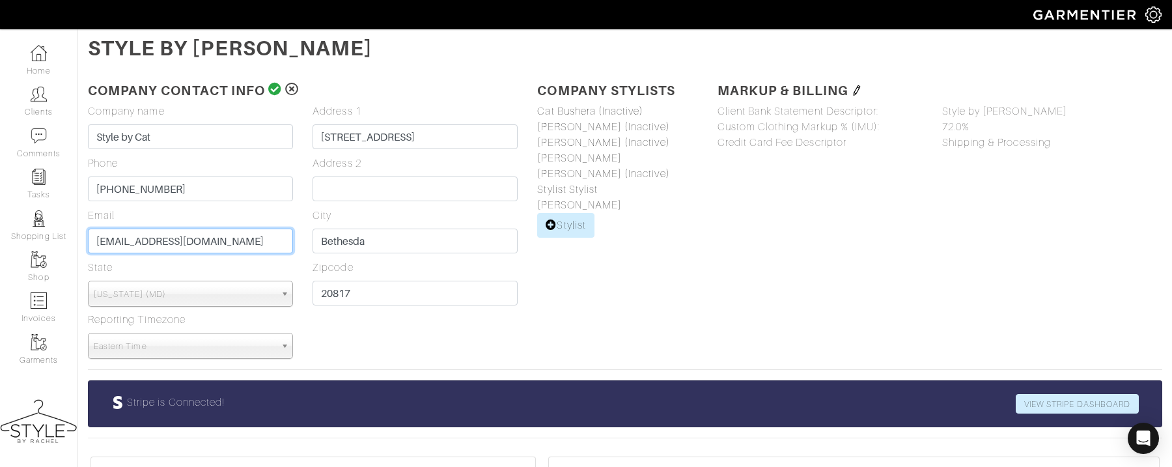
drag, startPoint x: 192, startPoint y: 242, endPoint x: 153, endPoint y: 243, distance: 39.1
click at [153, 243] on input "cat@stylebyracheldc.com" at bounding box center [190, 241] width 205 height 25
type input "[EMAIL_ADDRESS][DOMAIN_NAME]"
click at [389, 337] on div "Company name Style by Rachel Style by Cat Phone 240-899-2495 240-899-2495 Email…" at bounding box center [302, 231] width 449 height 255
click at [276, 87] on icon at bounding box center [275, 89] width 14 height 13
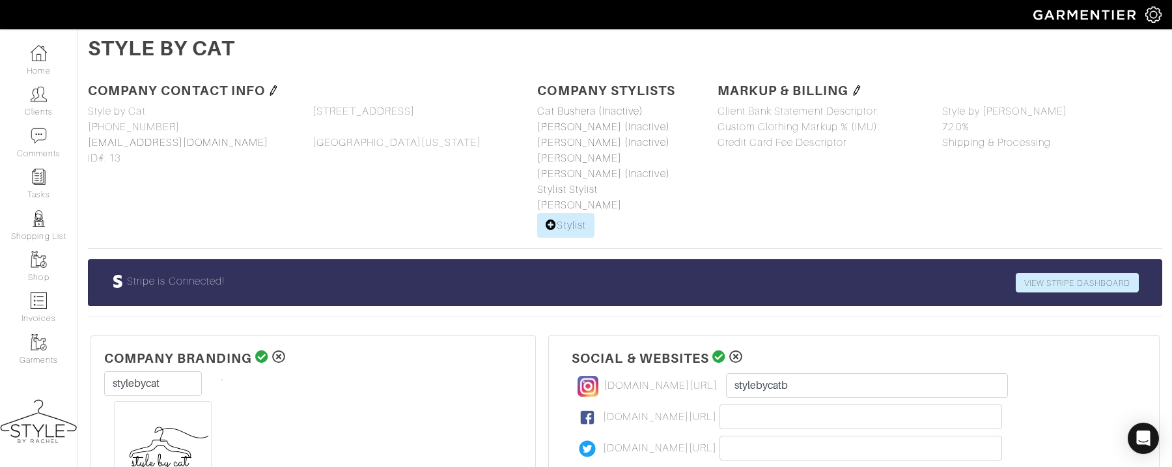
click at [855, 94] on img at bounding box center [857, 90] width 10 height 10
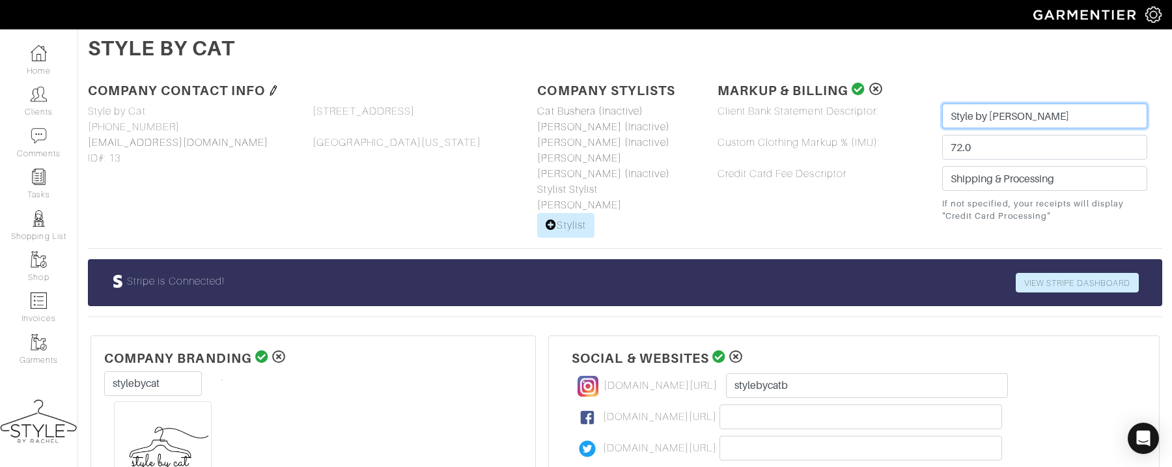
drag, startPoint x: 1031, startPoint y: 115, endPoint x: 901, endPoint y: 115, distance: 129.6
click at [901, 115] on div "Client Bank Statement Descriptor: Style by Rachel Style by Rachel Custom Clothi…" at bounding box center [932, 164] width 449 height 120
type input "Style by Cat"
click at [856, 87] on icon at bounding box center [859, 89] width 14 height 13
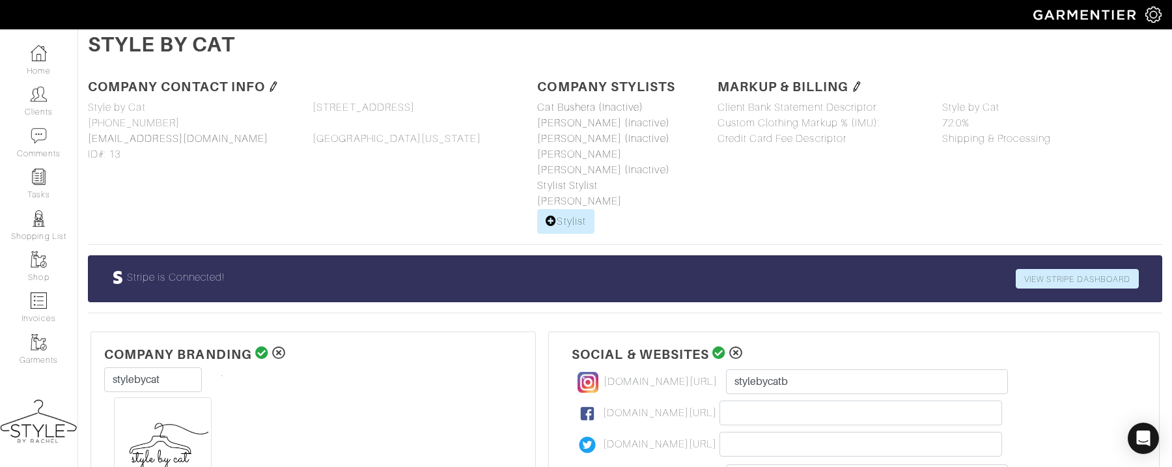
scroll to position [96, 0]
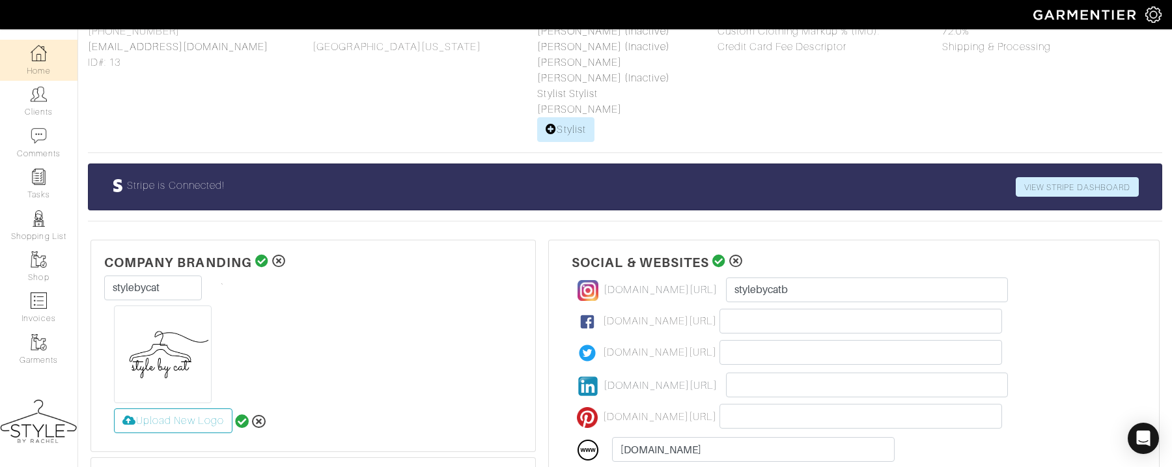
click at [31, 50] on img at bounding box center [39, 53] width 16 height 16
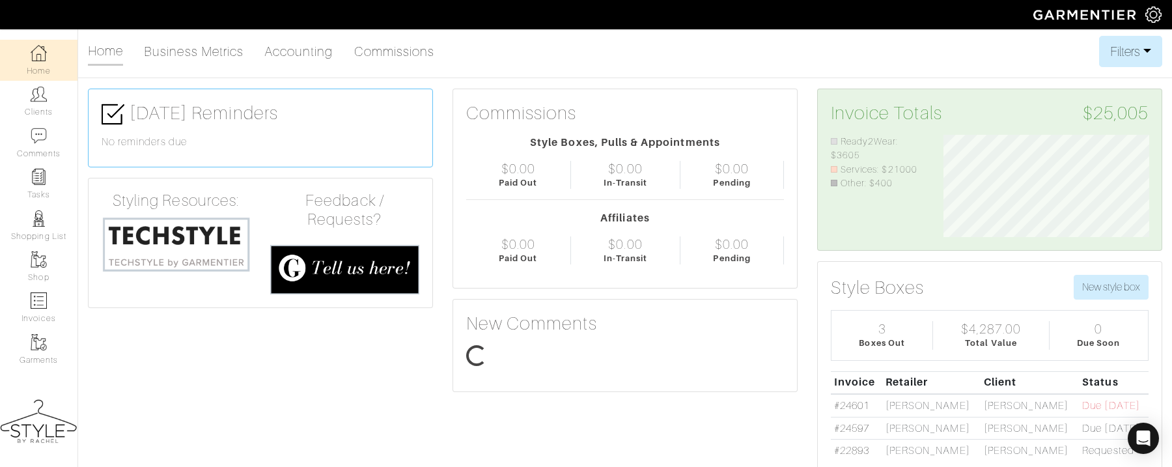
scroll to position [103, 225]
click at [36, 107] on link "Clients" at bounding box center [38, 101] width 77 height 41
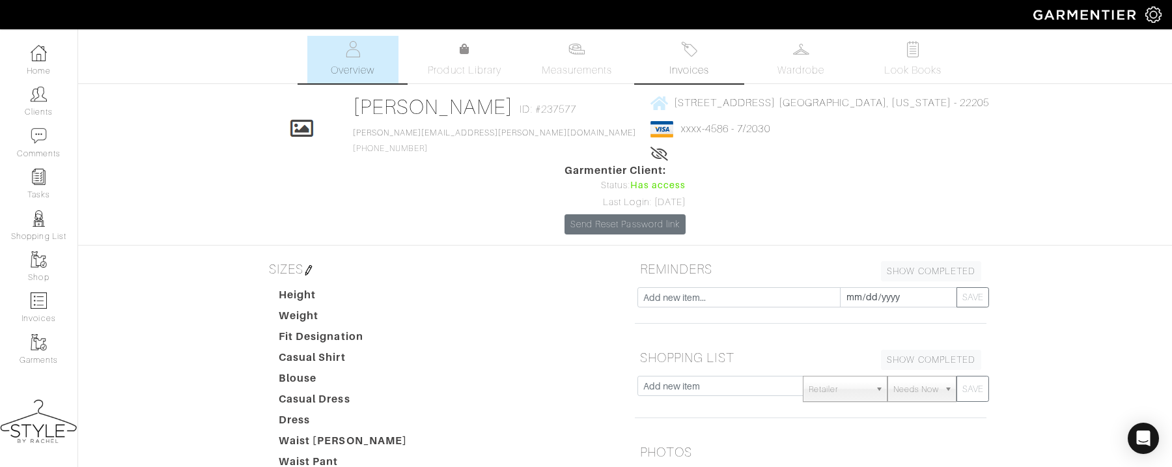
click at [692, 67] on span "Invoices" at bounding box center [689, 71] width 40 height 16
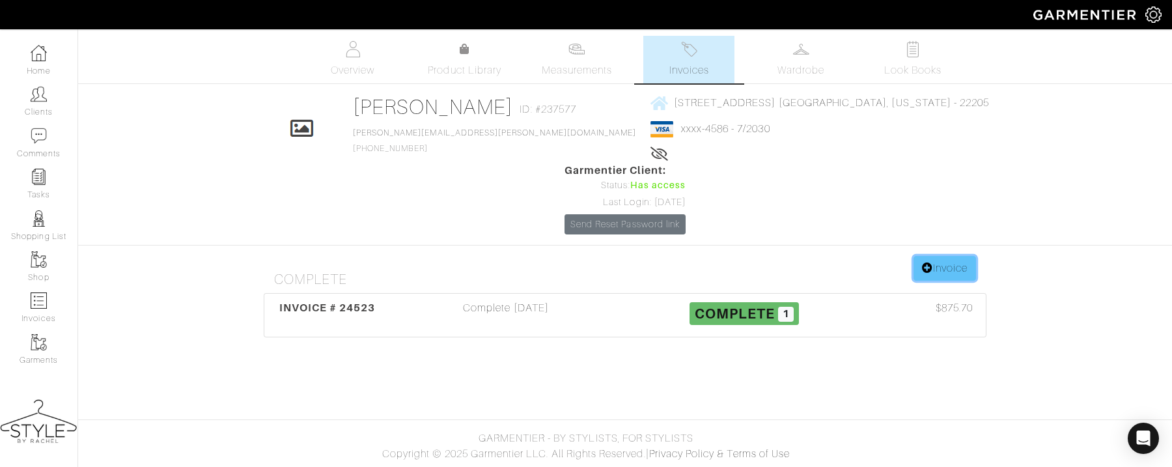
click at [926, 262] on icon at bounding box center [927, 267] width 11 height 10
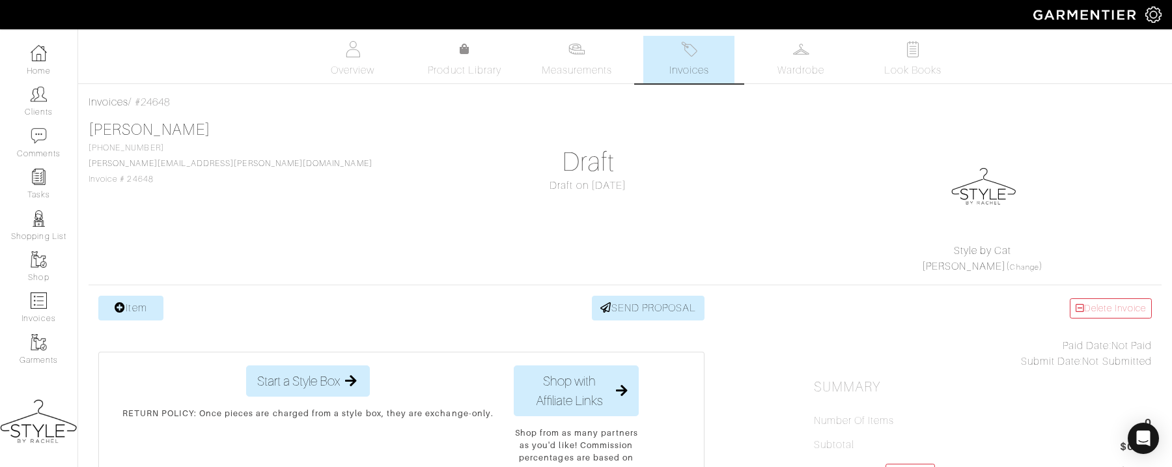
click at [992, 200] on img at bounding box center [983, 184] width 65 height 65
click at [51, 40] on link "Home" at bounding box center [38, 60] width 77 height 41
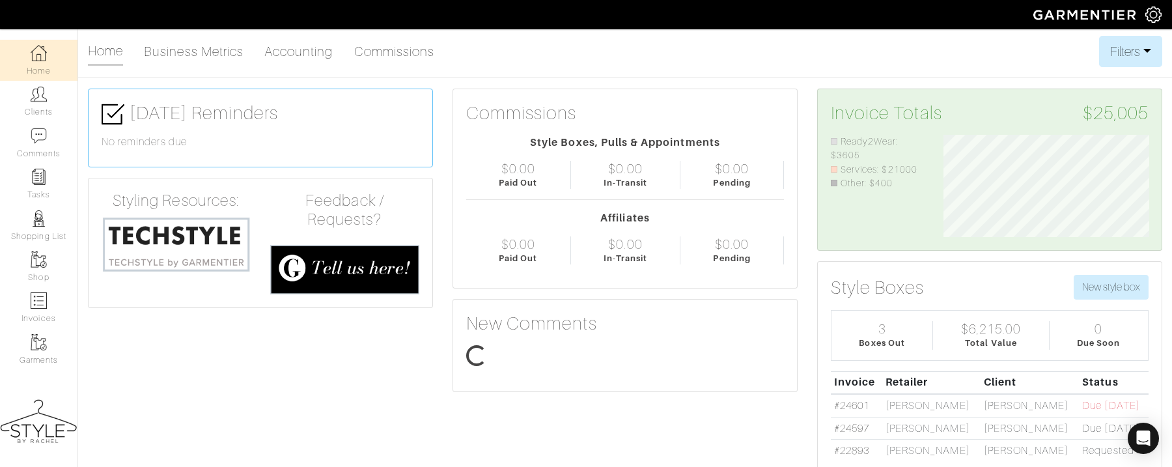
scroll to position [103, 225]
click at [1155, 18] on img at bounding box center [1154, 15] width 16 height 16
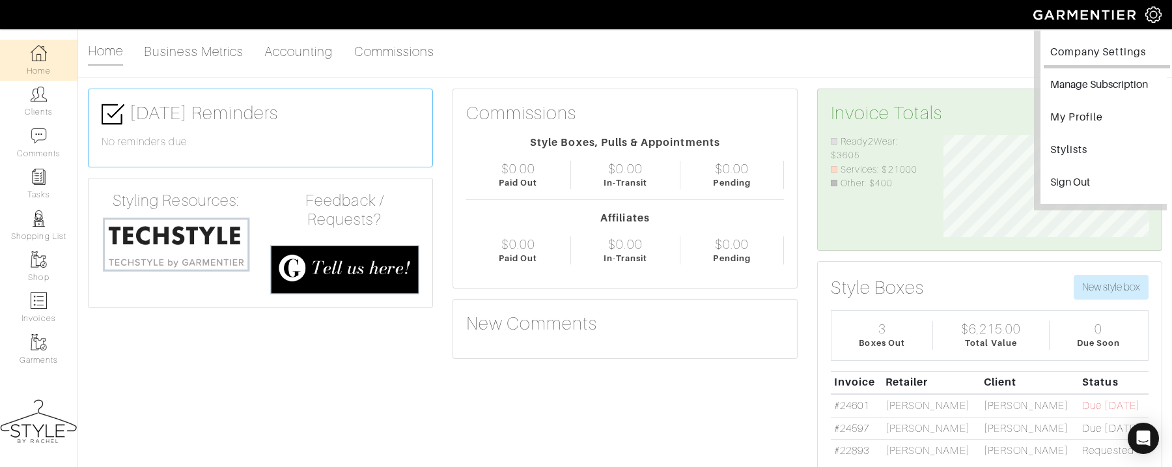
click at [1116, 59] on link "Company Settings" at bounding box center [1107, 53] width 126 height 29
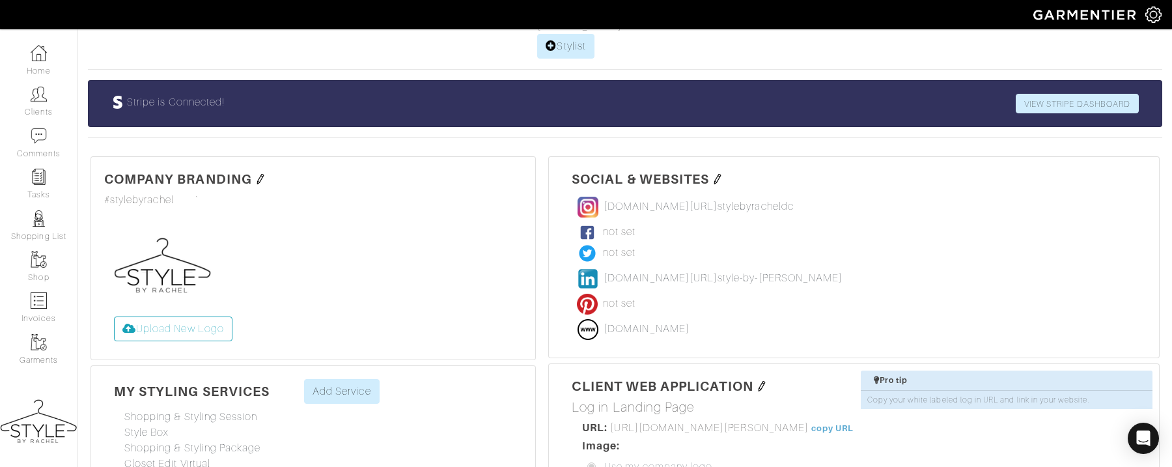
scroll to position [178, 0]
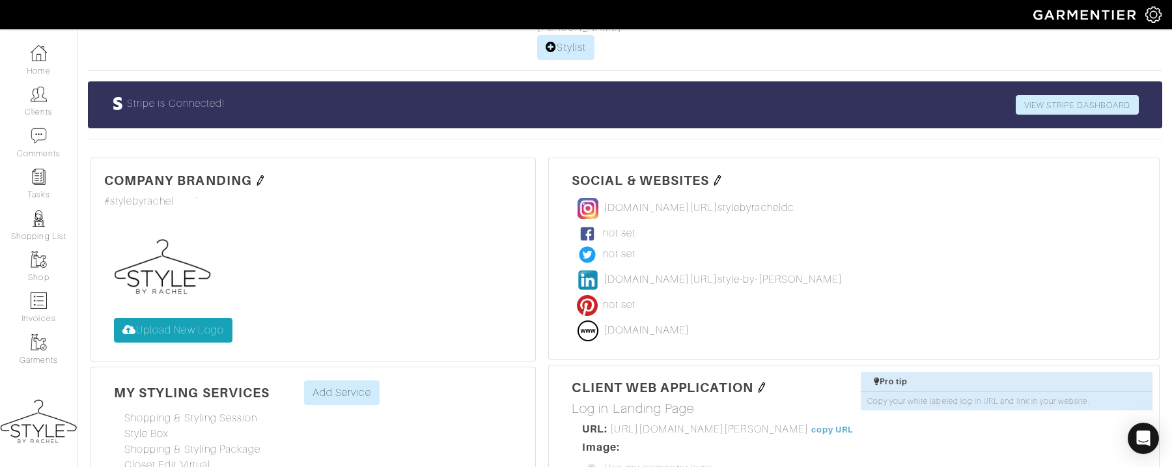
click at [204, 333] on label "Upload New Logo" at bounding box center [173, 330] width 119 height 25
click at [114, 318] on input "Upload New Logo" at bounding box center [114, 318] width 0 height 0
type input "C:\fakepath\Your paragraph text (4).jpg"
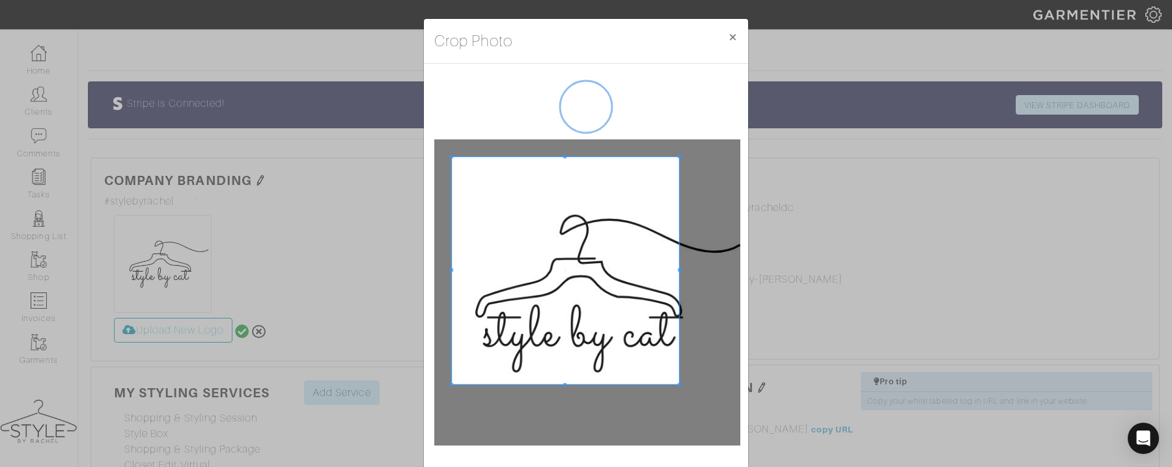
click at [372, 156] on div "Crop Photo × Crop" at bounding box center [586, 233] width 1172 height 467
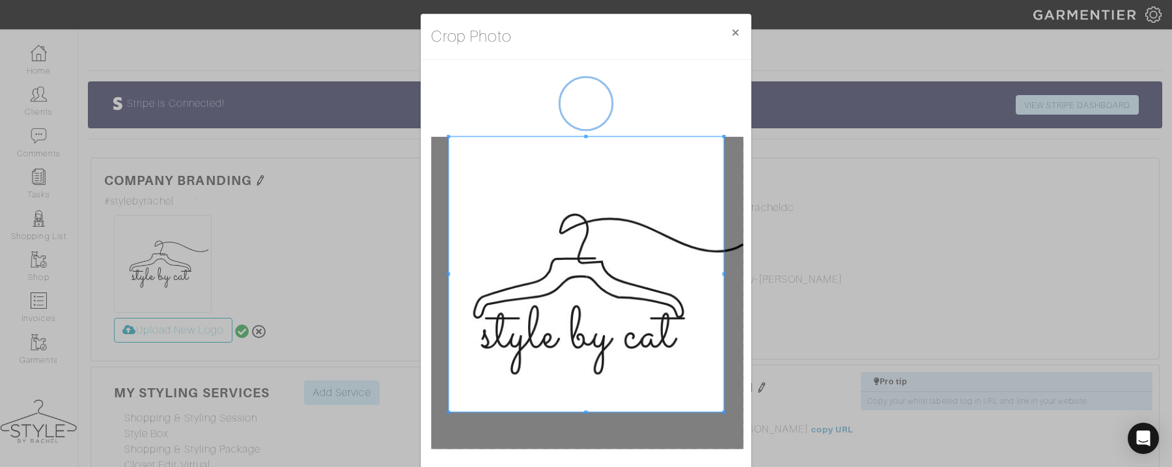
click at [854, 296] on div "Crop Photo × Crop" at bounding box center [586, 233] width 1172 height 467
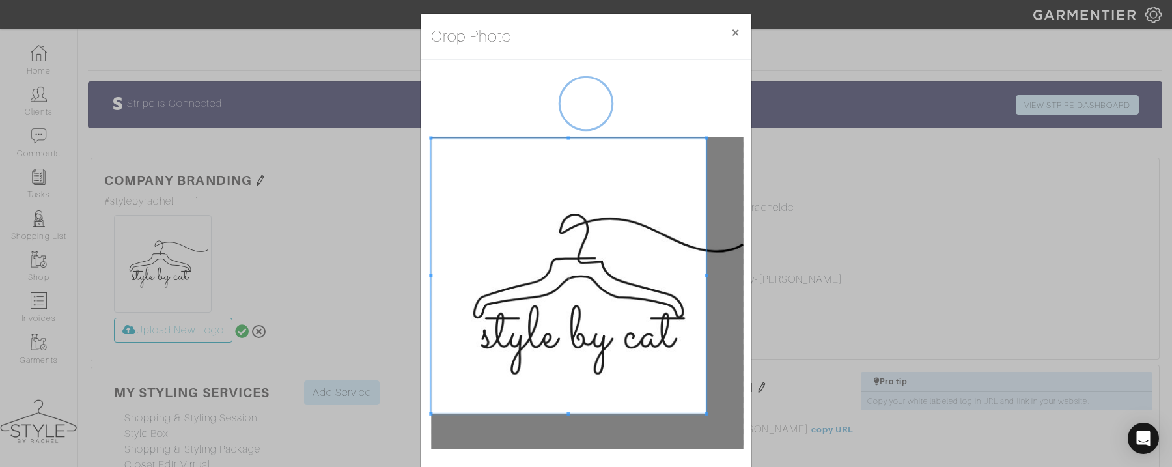
click at [629, 358] on span at bounding box center [568, 276] width 275 height 275
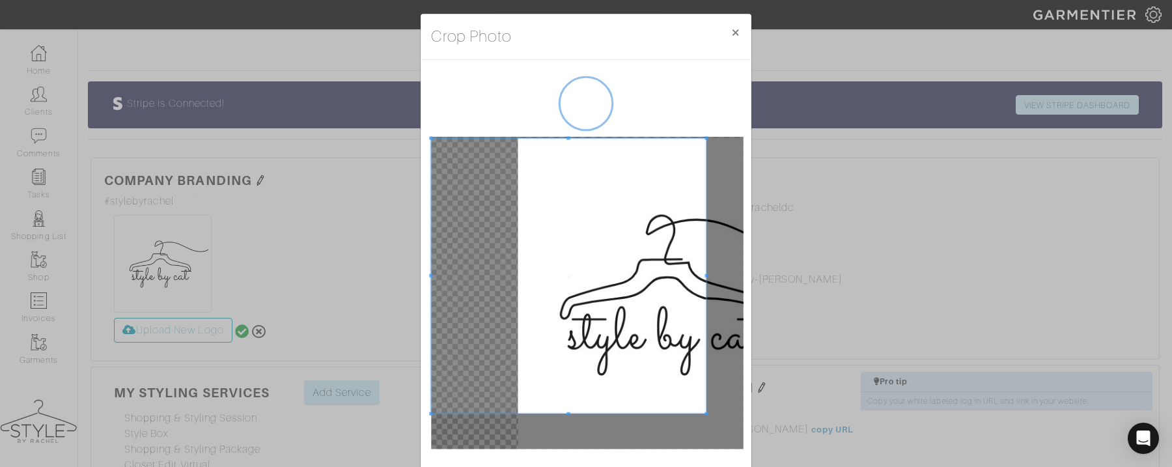
click at [796, 279] on div "Crop Photo × Crop" at bounding box center [586, 233] width 1172 height 467
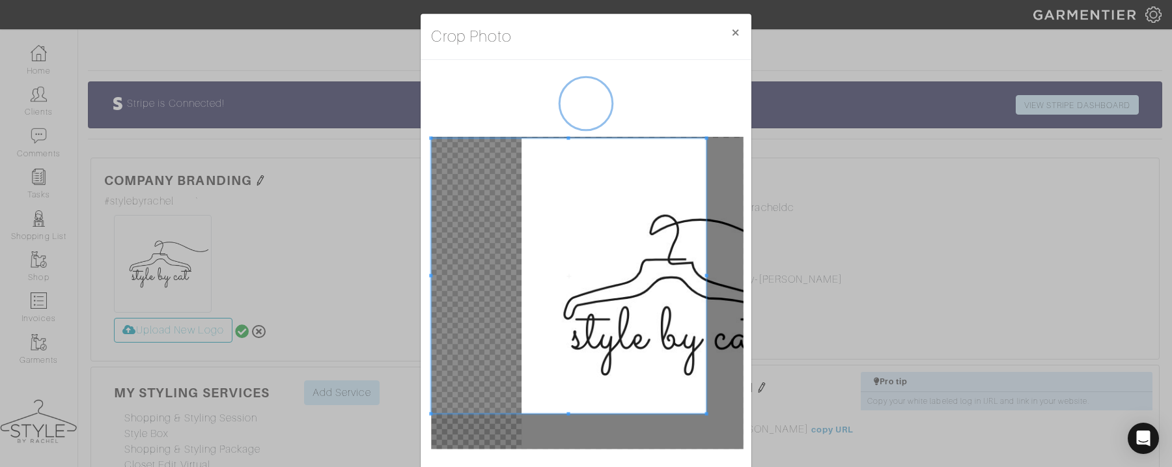
click at [796, 280] on div "Crop Photo × Crop" at bounding box center [586, 233] width 1172 height 467
click at [550, 271] on span at bounding box center [568, 274] width 275 height 275
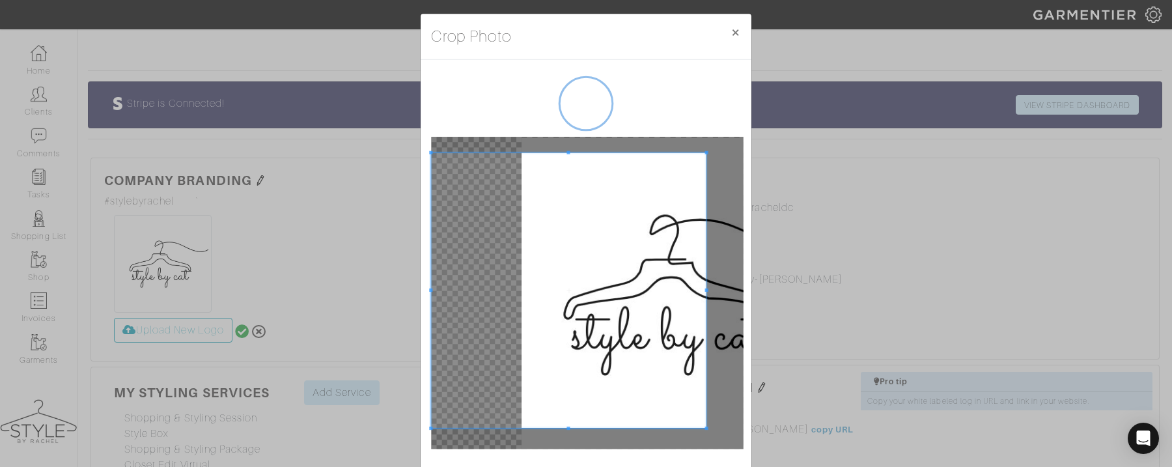
click at [572, 289] on span at bounding box center [568, 290] width 275 height 275
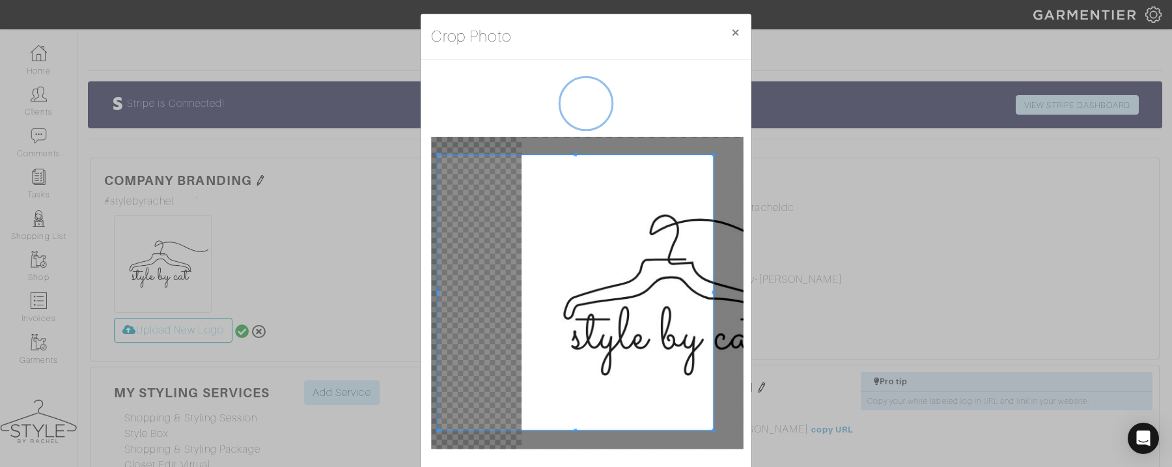
click at [586, 333] on span at bounding box center [575, 292] width 275 height 275
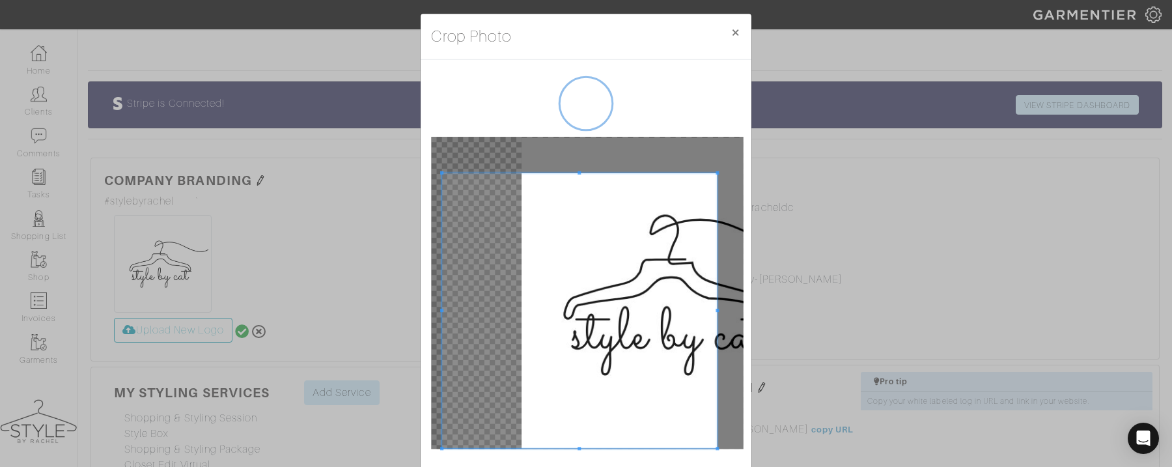
click at [578, 137] on div at bounding box center [587, 293] width 312 height 312
click at [578, 160] on div at bounding box center [587, 293] width 312 height 312
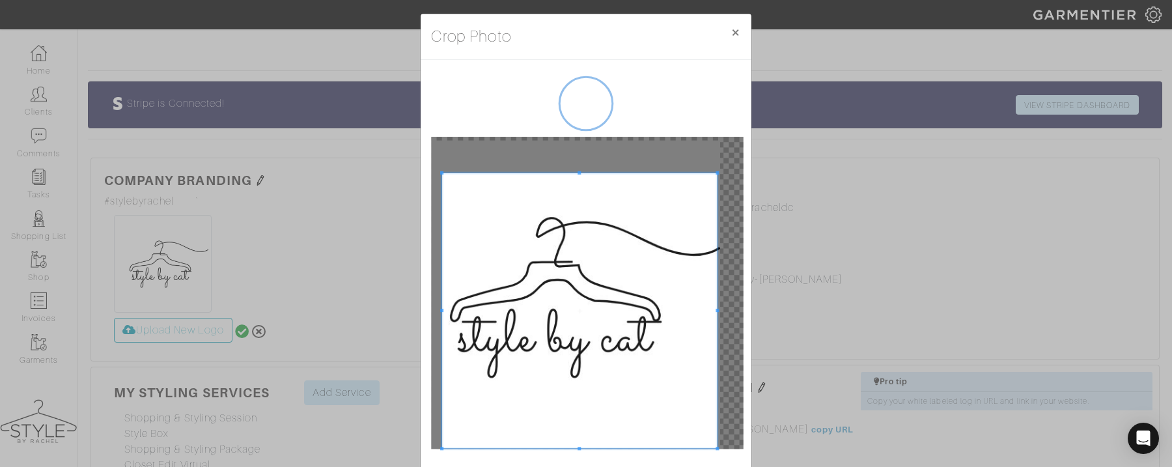
click at [470, 163] on div at bounding box center [587, 293] width 312 height 312
click at [731, 30] on button "×" at bounding box center [735, 32] width 31 height 37
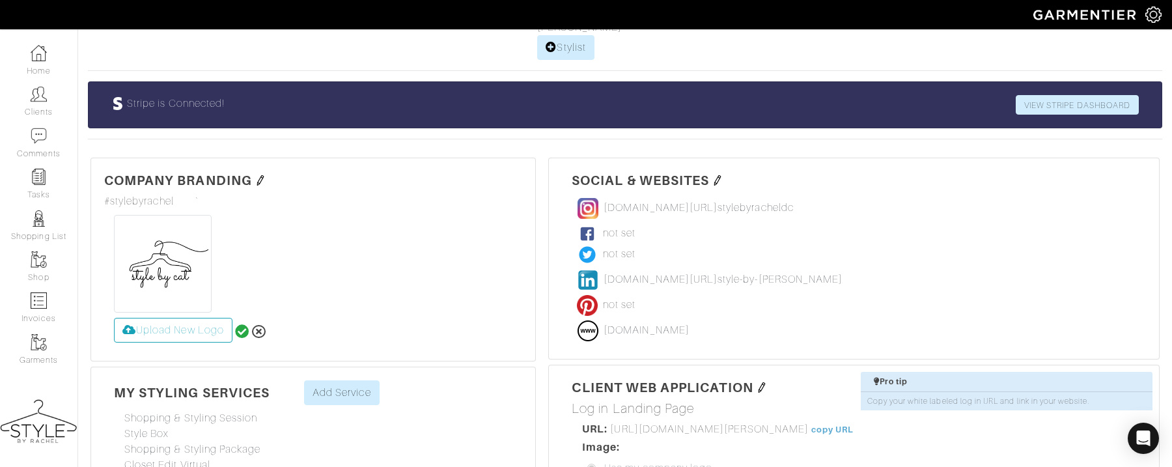
click at [246, 333] on icon at bounding box center [242, 331] width 14 height 14
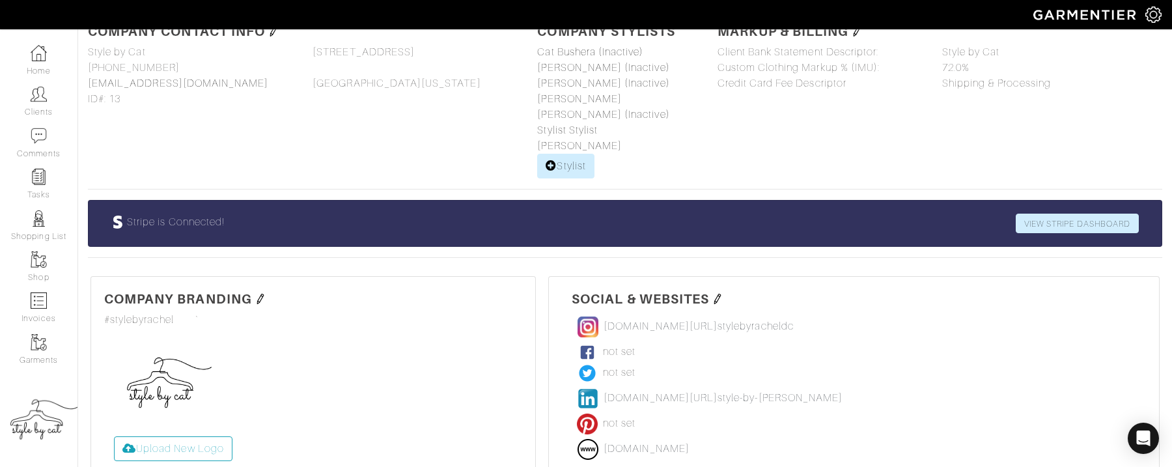
scroll to position [62, 0]
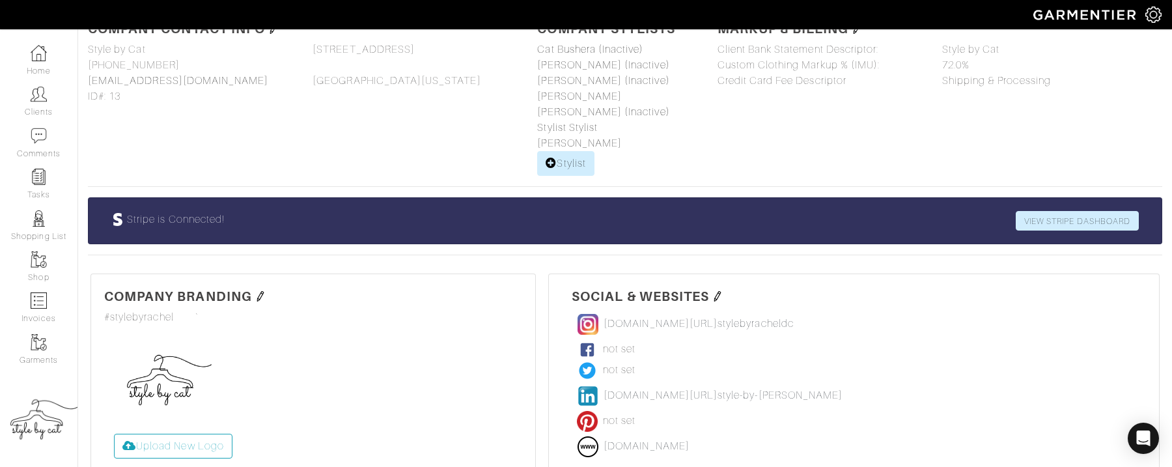
click at [261, 295] on img at bounding box center [260, 296] width 10 height 10
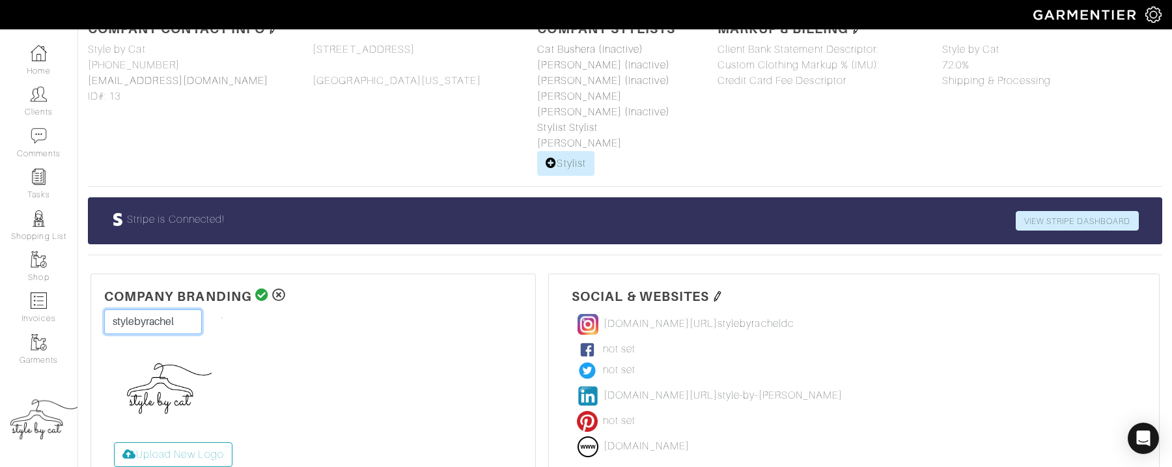
drag, startPoint x: 183, startPoint y: 319, endPoint x: 158, endPoint y: 315, distance: 25.8
click at [145, 321] on input "stylebyrachel" at bounding box center [153, 321] width 98 height 25
drag, startPoint x: 171, startPoint y: 323, endPoint x: 92, endPoint y: 318, distance: 79.6
click at [92, 318] on div "Company Branding #stylebyrachel stylebycat #000000 ` Upload New Logo" at bounding box center [313, 380] width 445 height 212
type input "Style By Cat"
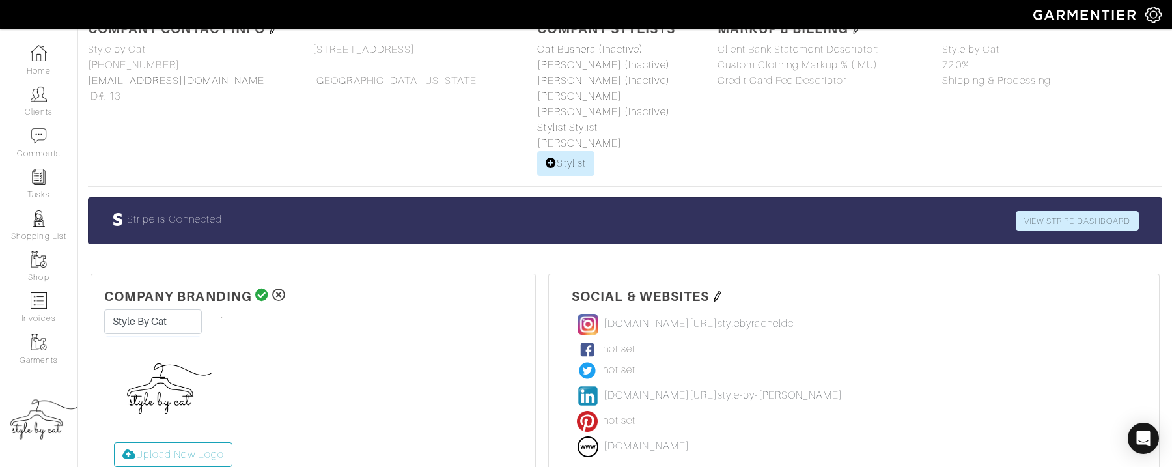
type input "#000000"
click at [260, 293] on icon at bounding box center [262, 295] width 14 height 13
click at [256, 291] on img at bounding box center [260, 296] width 10 height 10
drag, startPoint x: 178, startPoint y: 326, endPoint x: 77, endPoint y: 318, distance: 100.6
click at [77, 318] on div "Company Settings Manage Subscription My Profile Stylists Sign Out Home Clients …" at bounding box center [586, 362] width 1172 height 849
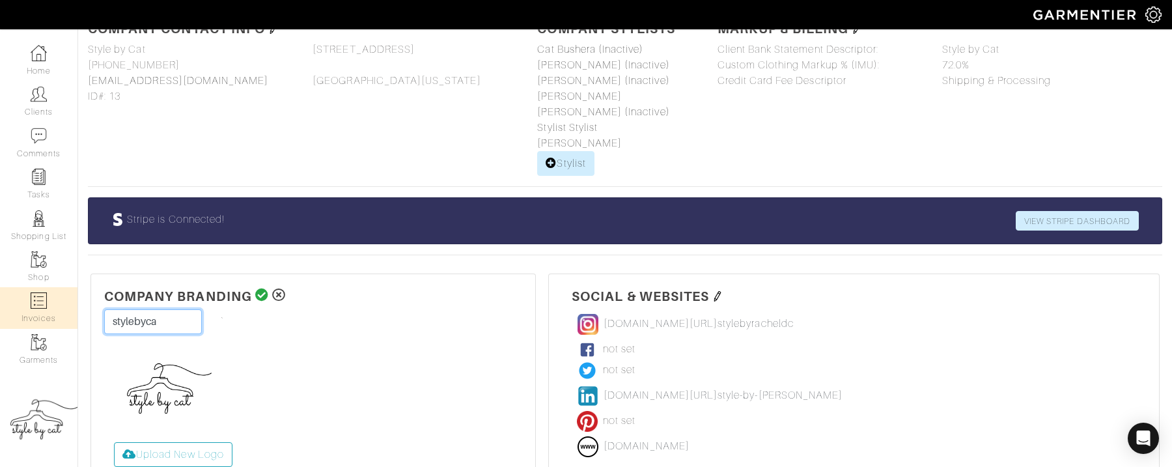
type input "stylebycat"
click at [266, 292] on icon at bounding box center [262, 295] width 14 height 13
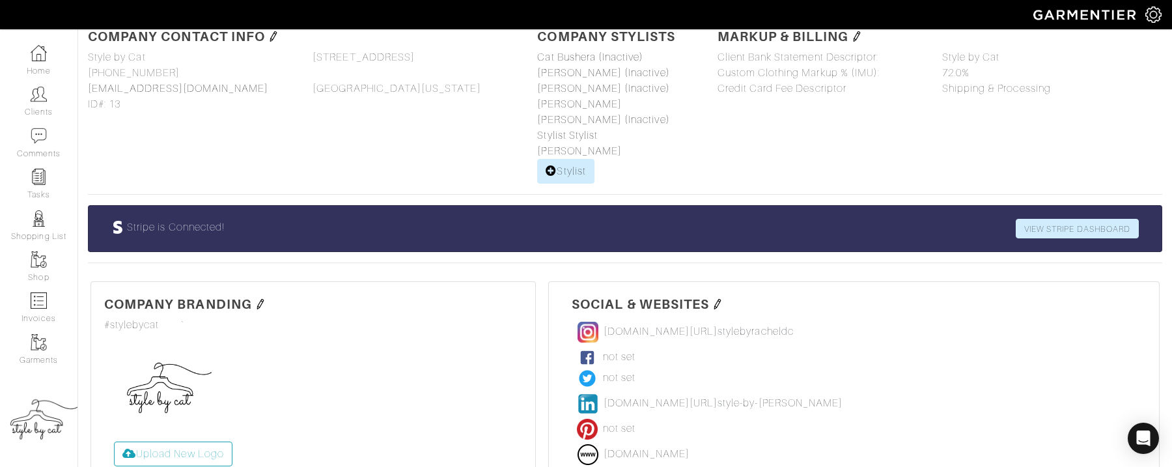
scroll to position [0, 0]
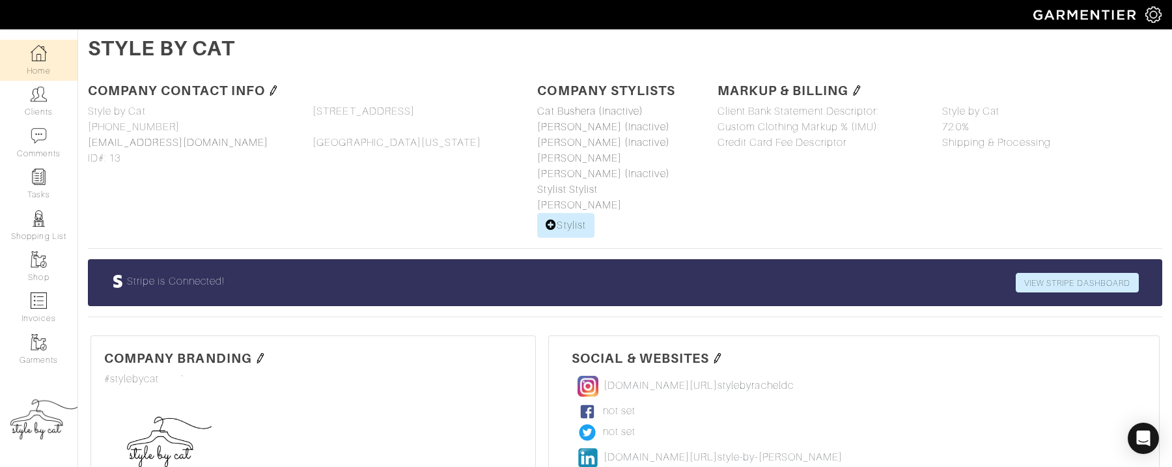
click at [44, 51] on img at bounding box center [39, 53] width 16 height 16
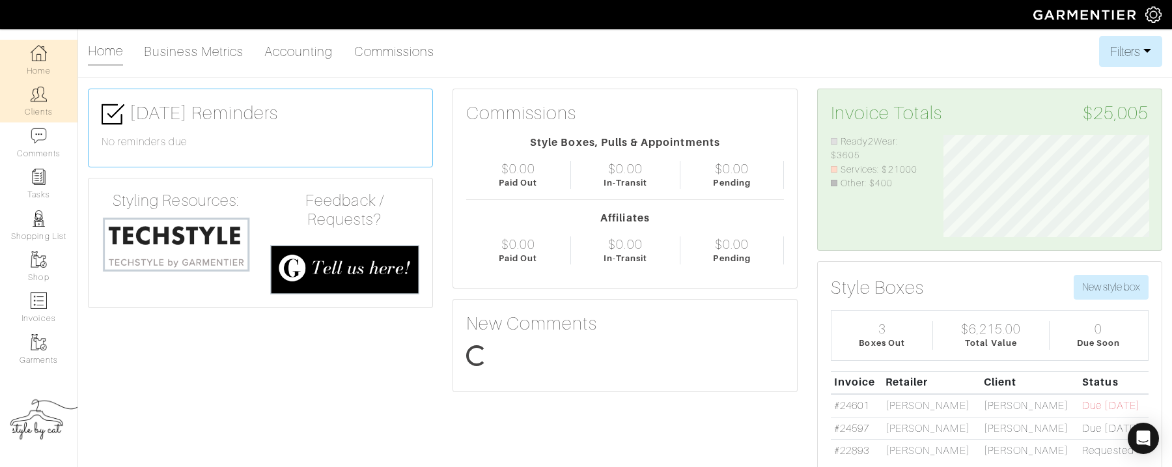
scroll to position [103, 225]
click at [44, 114] on link "Clients" at bounding box center [38, 101] width 77 height 41
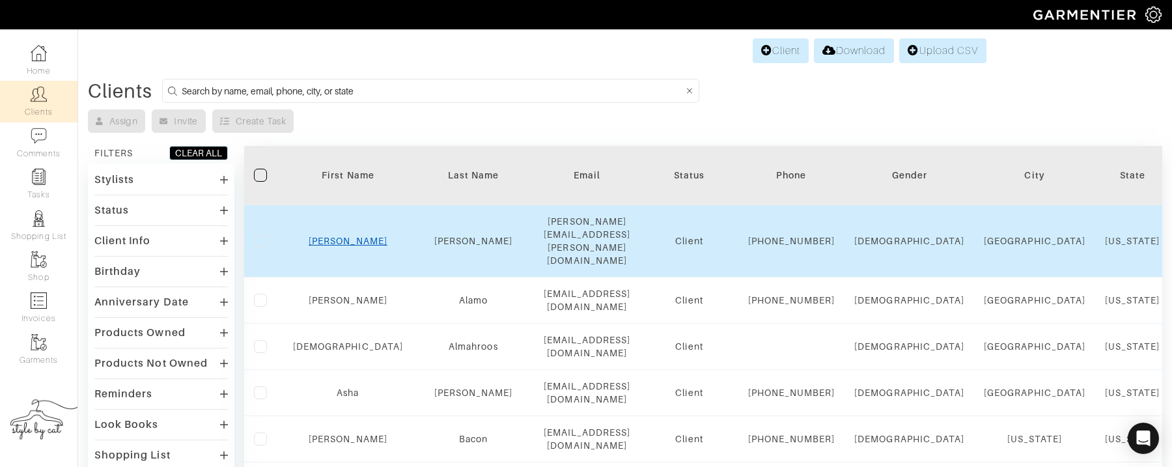
click at [322, 236] on link "[PERSON_NAME]" at bounding box center [348, 241] width 79 height 10
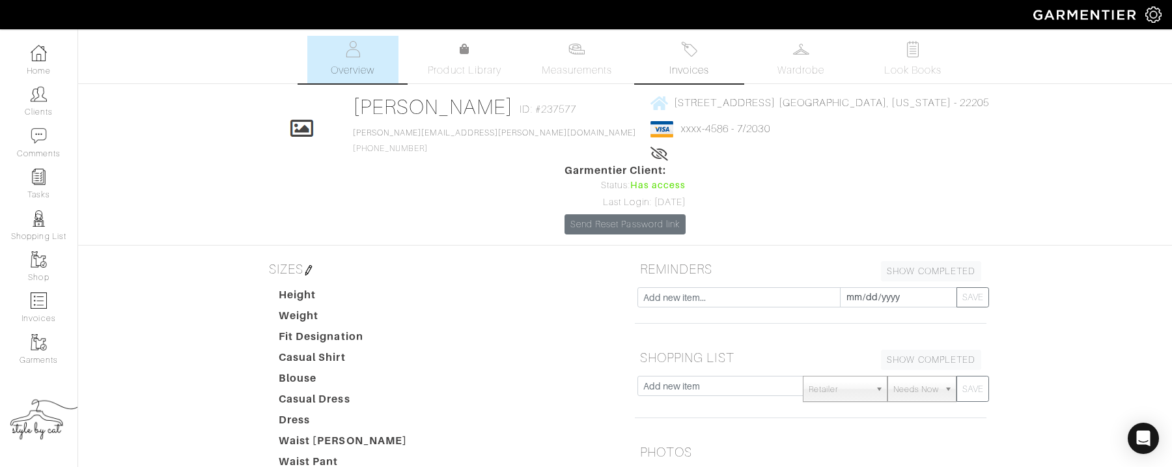
click at [683, 59] on link "Invoices" at bounding box center [688, 60] width 91 height 48
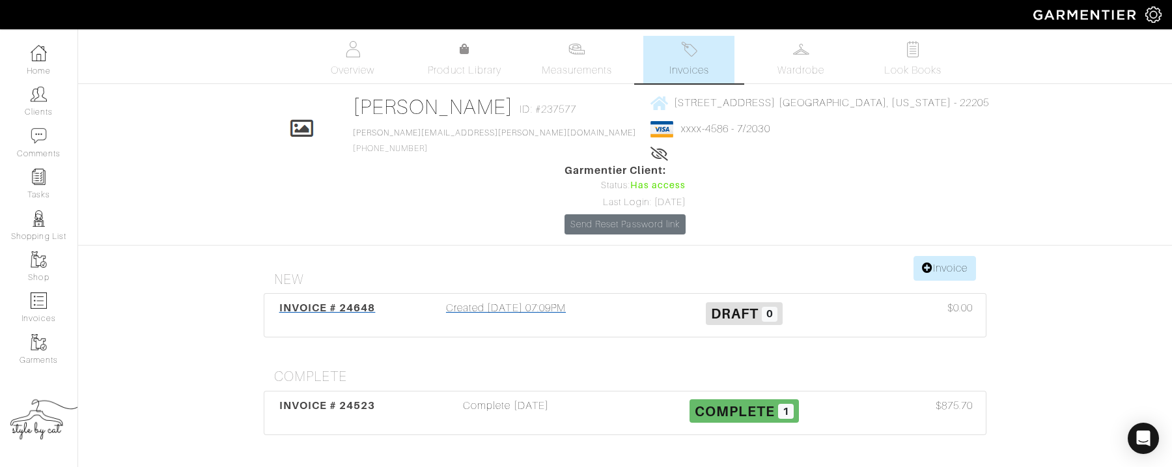
click at [369, 302] on span "INVOICE # 24648" at bounding box center [327, 308] width 96 height 12
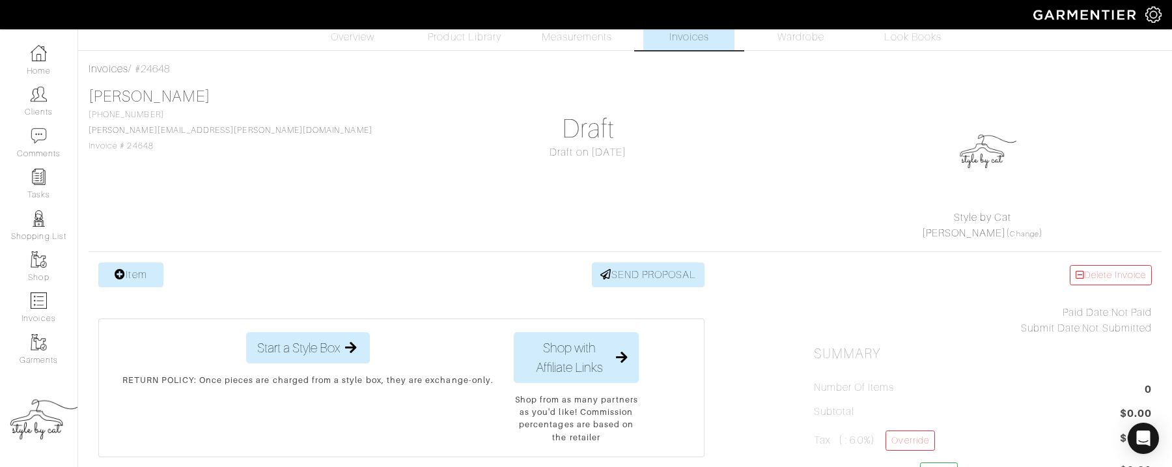
scroll to position [31, 0]
click at [31, 58] on img at bounding box center [39, 53] width 16 height 16
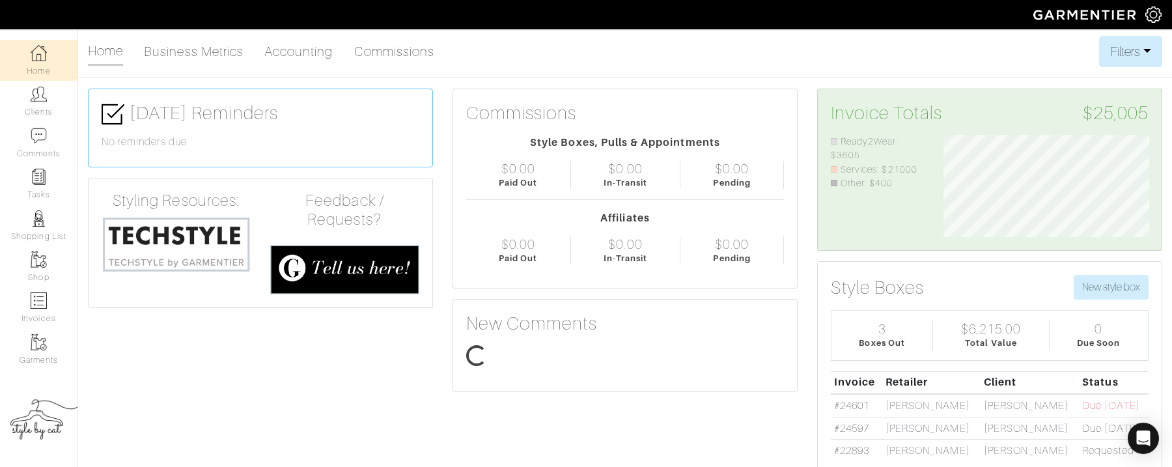
scroll to position [103, 225]
click at [35, 59] on img at bounding box center [39, 53] width 16 height 16
click at [40, 56] on img at bounding box center [39, 53] width 16 height 16
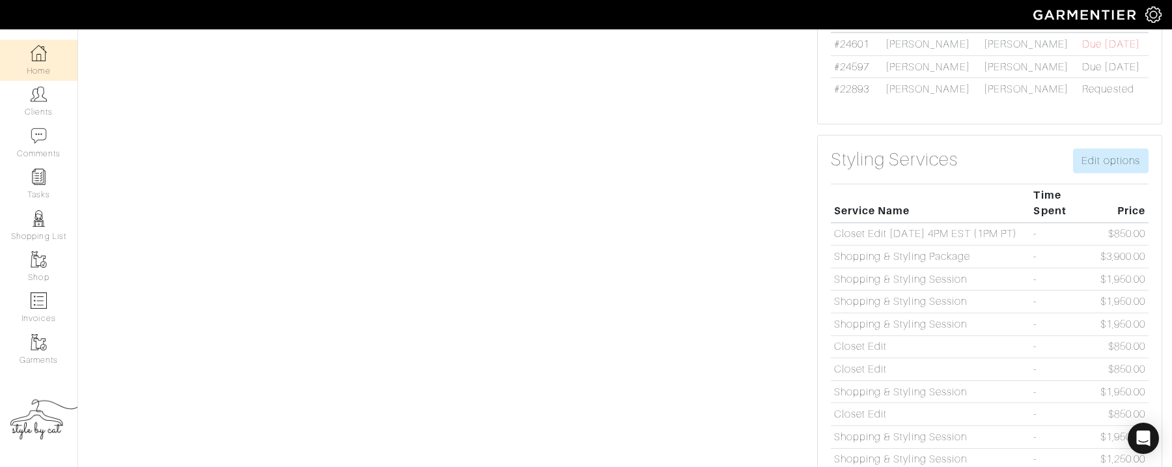
scroll to position [0, 0]
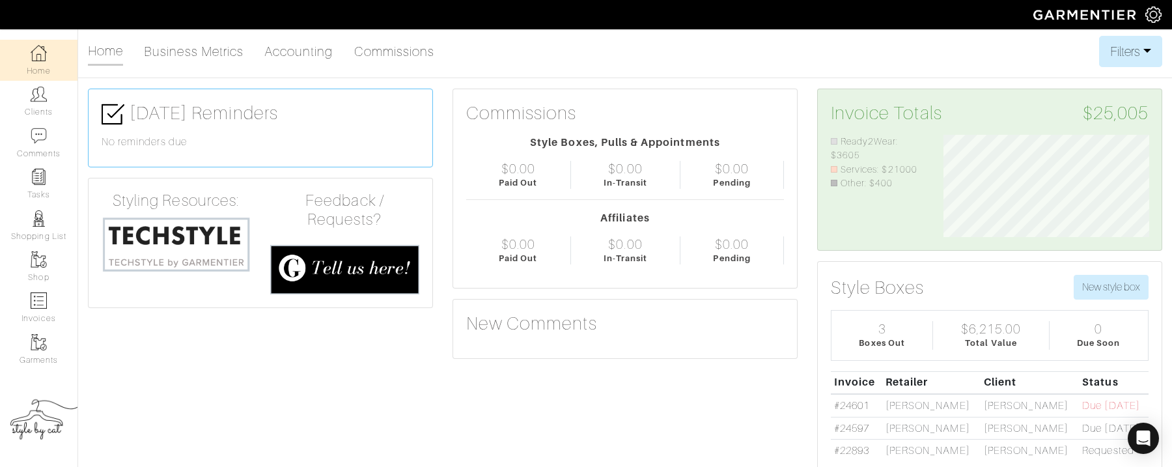
click at [42, 53] on img at bounding box center [39, 53] width 16 height 16
click at [41, 262] on img at bounding box center [39, 259] width 16 height 16
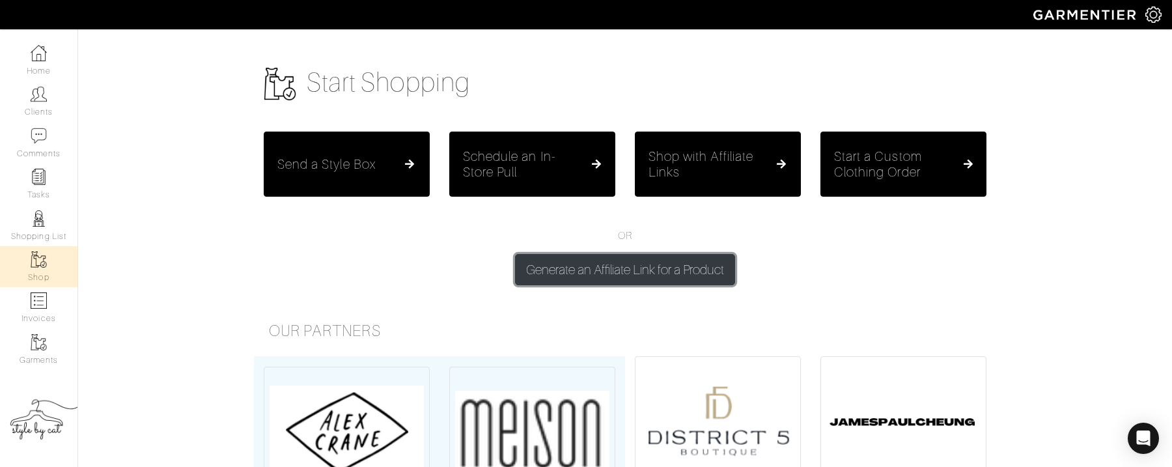
click at [551, 274] on button "Generate an Affiliate Link for a Product" at bounding box center [625, 269] width 220 height 31
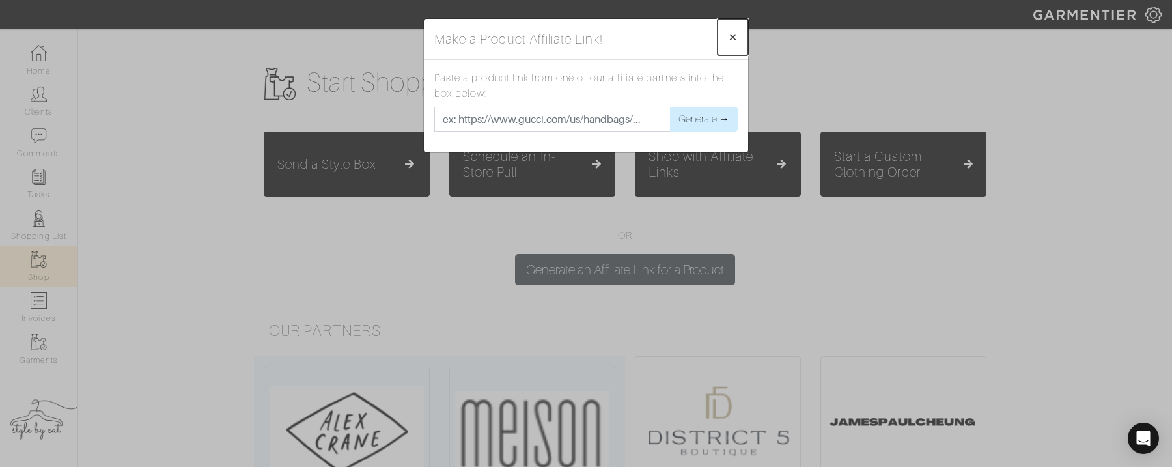
click at [733, 39] on span "×" at bounding box center [733, 37] width 10 height 18
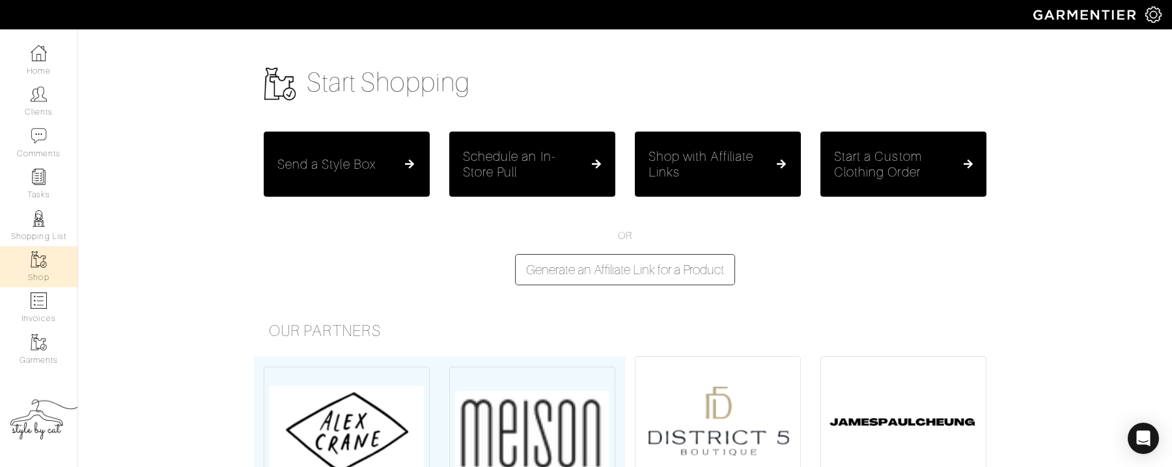
click at [1154, 16] on img at bounding box center [1154, 15] width 16 height 16
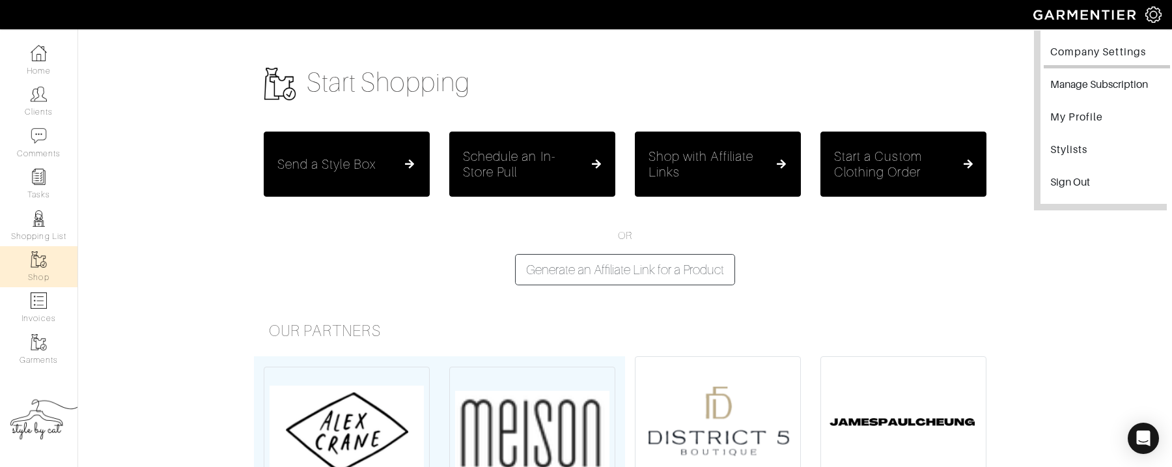
click at [1077, 56] on link "Company Settings" at bounding box center [1107, 53] width 126 height 29
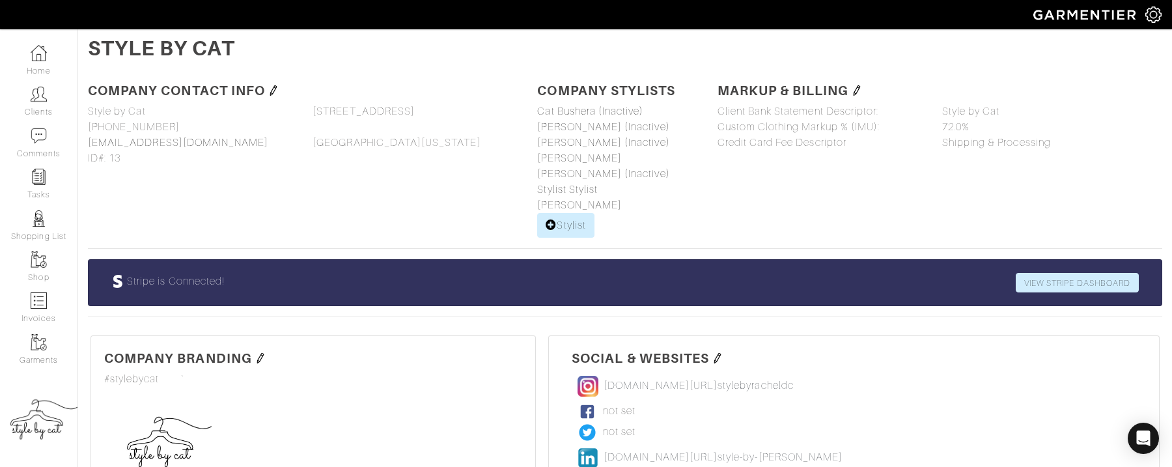
scroll to position [53, 0]
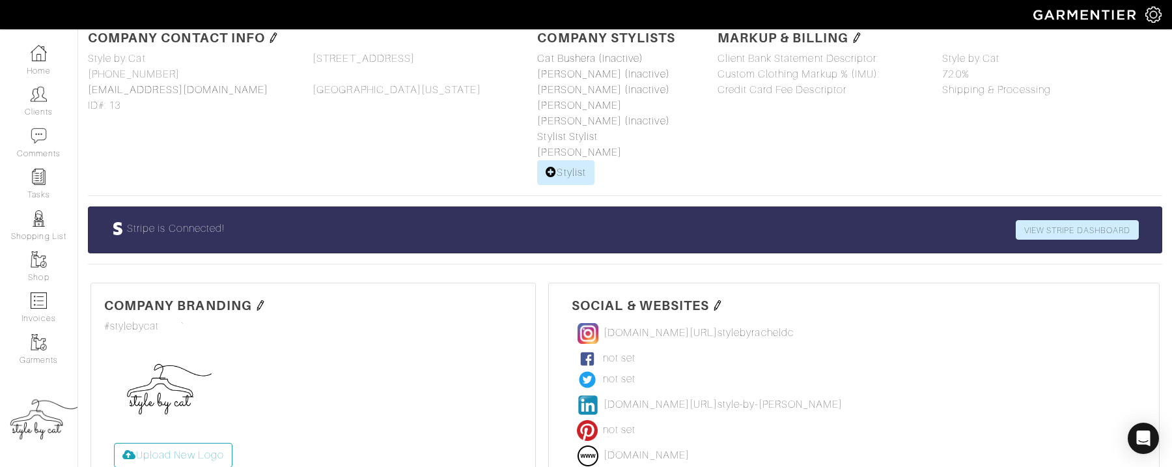
click at [178, 382] on img at bounding box center [163, 389] width 98 height 98
click at [256, 300] on img at bounding box center [260, 305] width 10 height 10
click at [185, 383] on img at bounding box center [163, 397] width 98 height 98
click at [181, 455] on label "Upload New Logo" at bounding box center [173, 463] width 119 height 25
click at [114, 451] on input "Upload New Logo" at bounding box center [114, 451] width 0 height 0
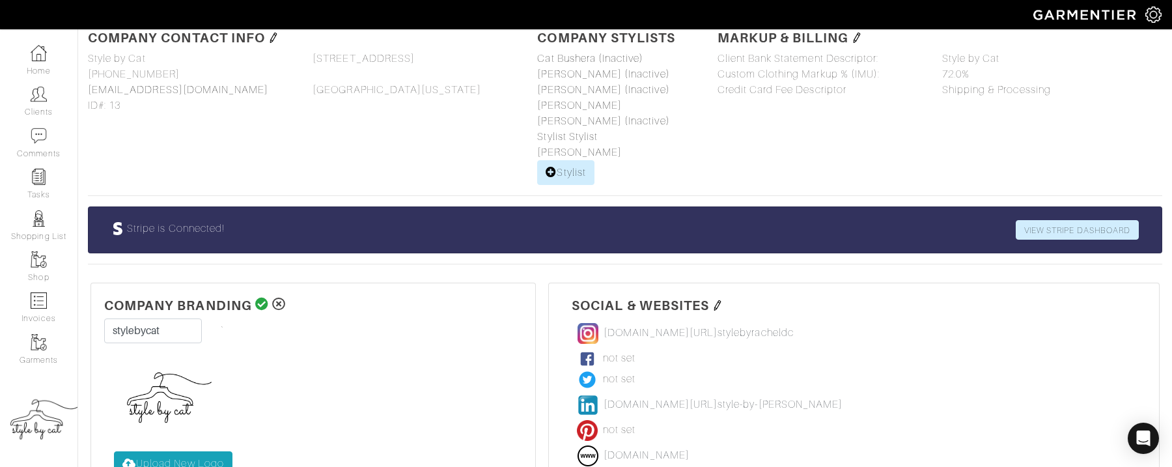
type input "C:\fakepath\LOGO.jpg"
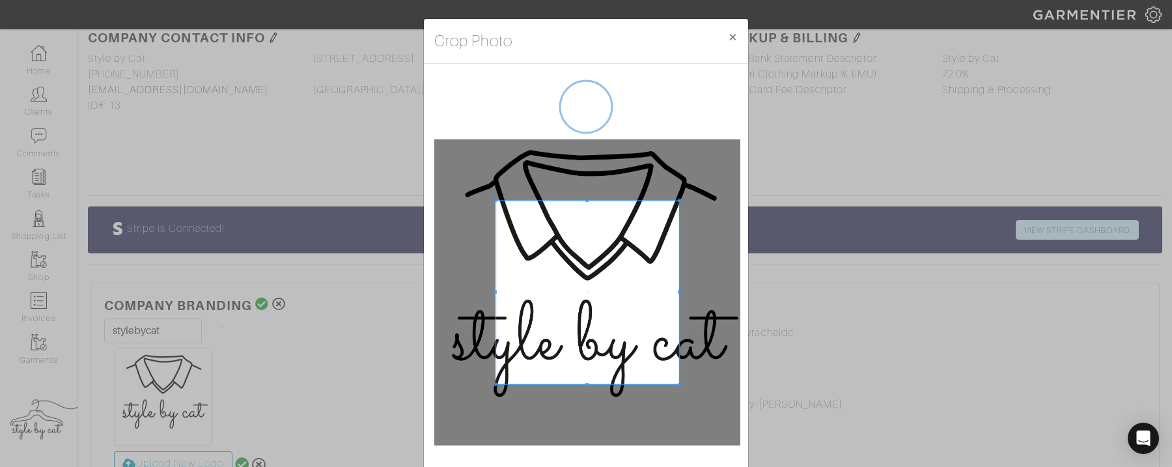
click at [601, 305] on span at bounding box center [588, 293] width 184 height 184
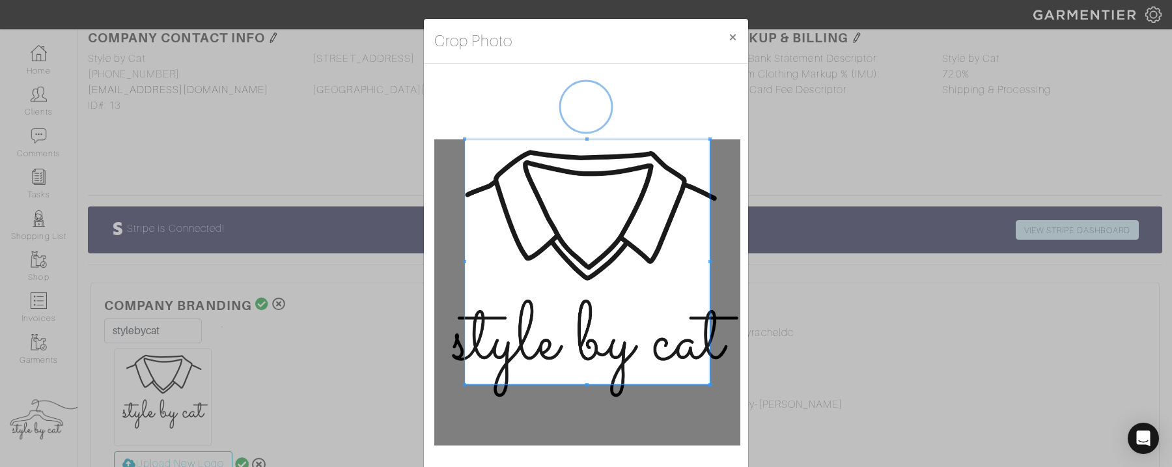
click at [369, 112] on div "Crop Photo × Crop" at bounding box center [586, 233] width 1172 height 467
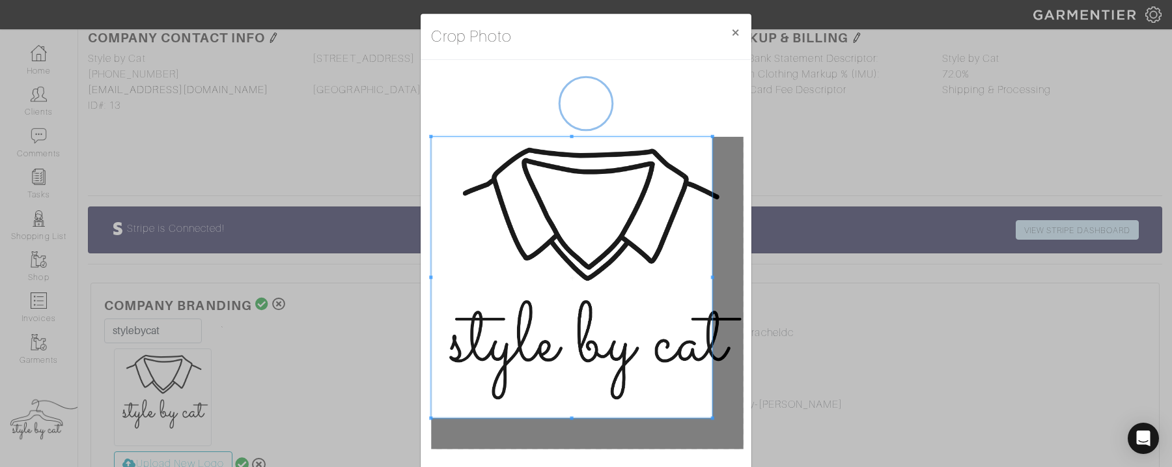
click at [407, 466] on html "Style by Cat Catherine Bushera Home Clients Invoices Comments Reminders Stylist…" at bounding box center [586, 402] width 1172 height 911
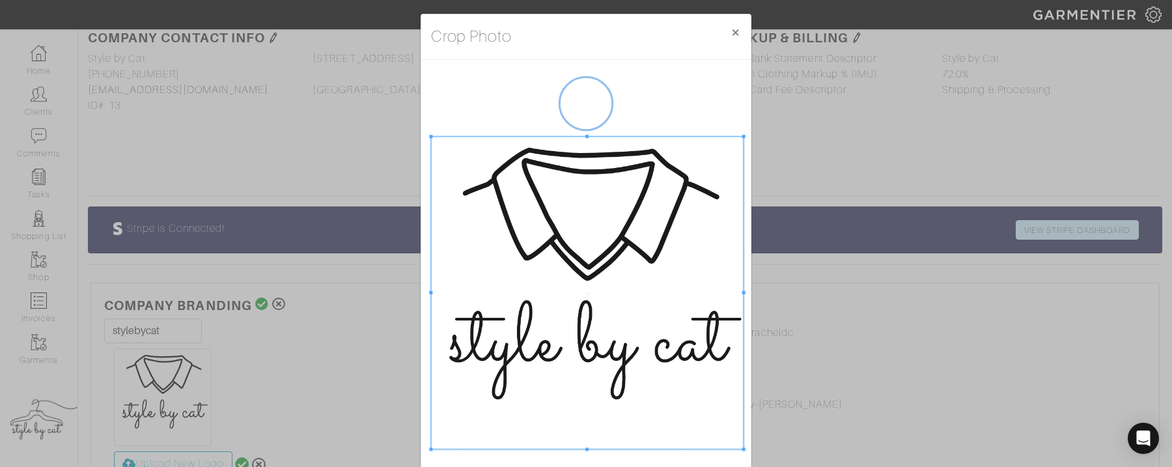
click at [841, 466] on html "Style by Cat Catherine Bushera Home Clients Invoices Comments Reminders Stylist…" at bounding box center [586, 402] width 1172 height 911
click at [363, 255] on div "Crop Photo × Crop" at bounding box center [586, 233] width 1172 height 467
click at [333, 340] on div "Crop Photo × Crop" at bounding box center [586, 233] width 1172 height 467
click at [254, 306] on div "Crop Photo × Crop" at bounding box center [586, 233] width 1172 height 467
click at [739, 33] on button "×" at bounding box center [735, 32] width 31 height 37
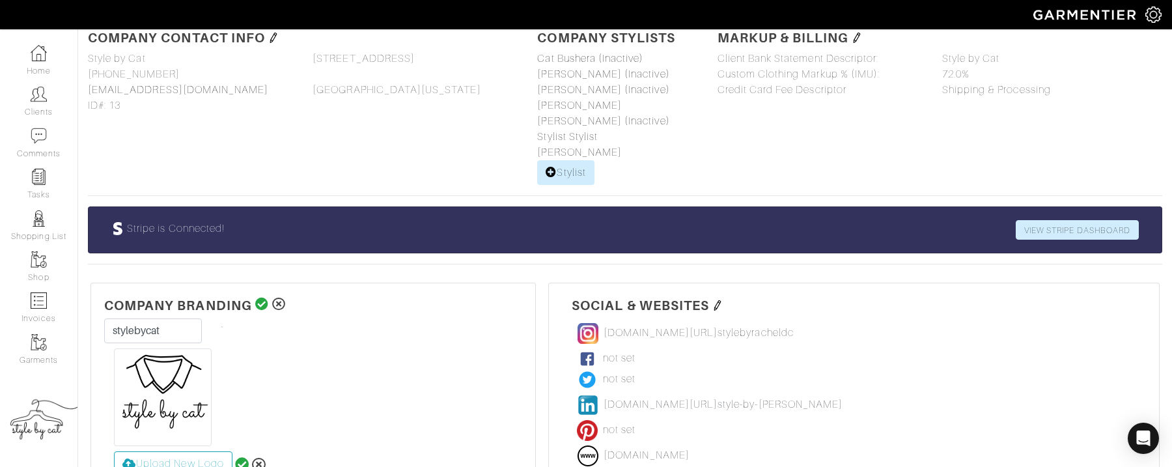
click at [259, 302] on icon at bounding box center [262, 304] width 14 height 13
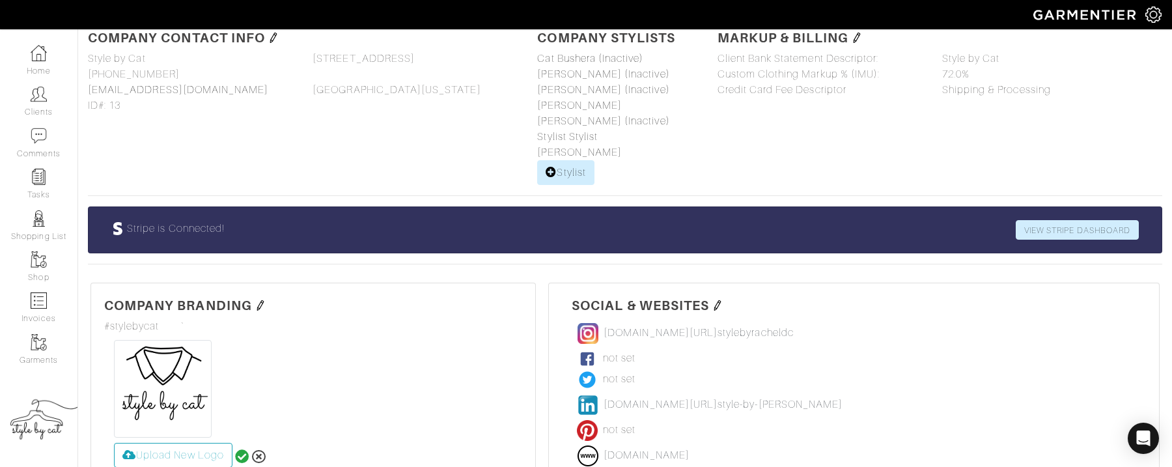
scroll to position [0, 0]
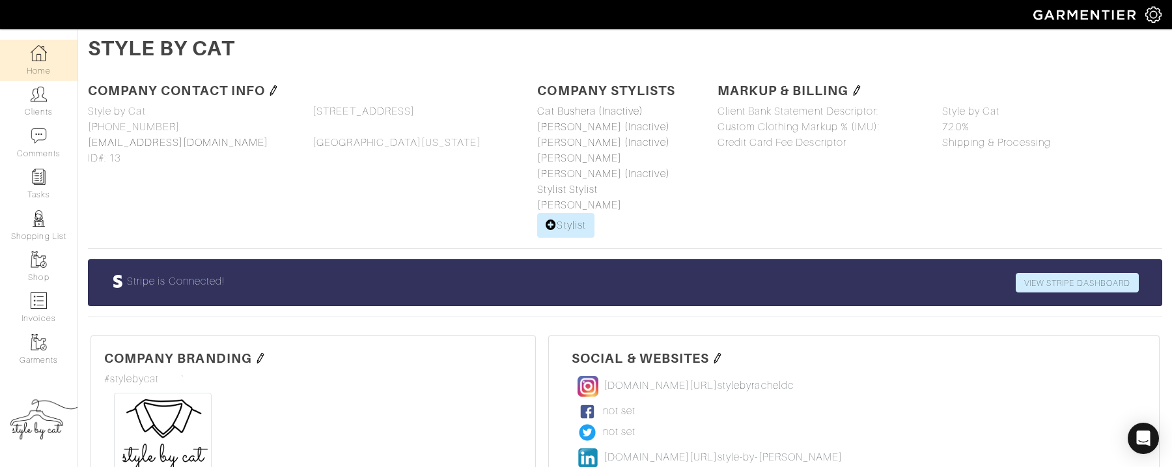
click at [46, 56] on img at bounding box center [39, 53] width 16 height 16
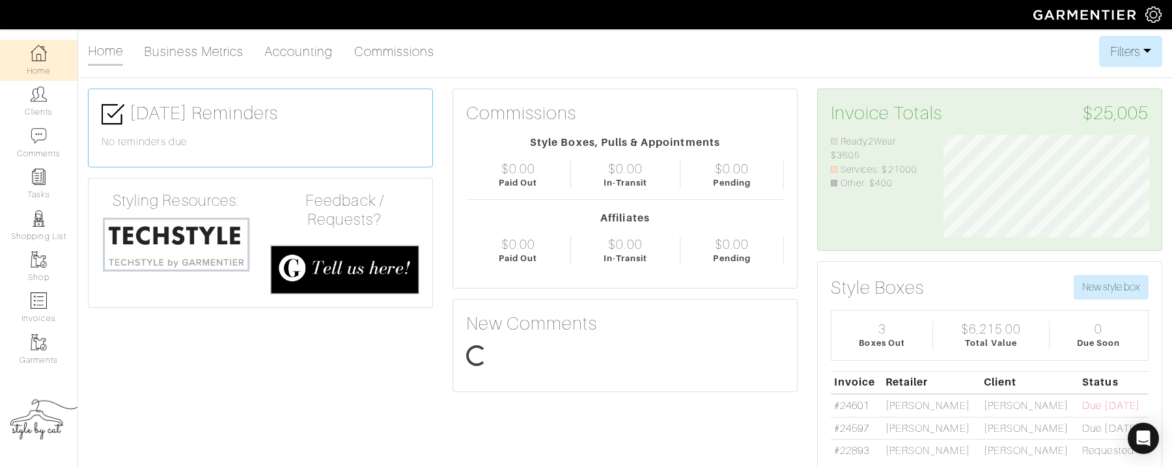
scroll to position [103, 225]
click at [1146, 11] on img at bounding box center [1154, 15] width 16 height 16
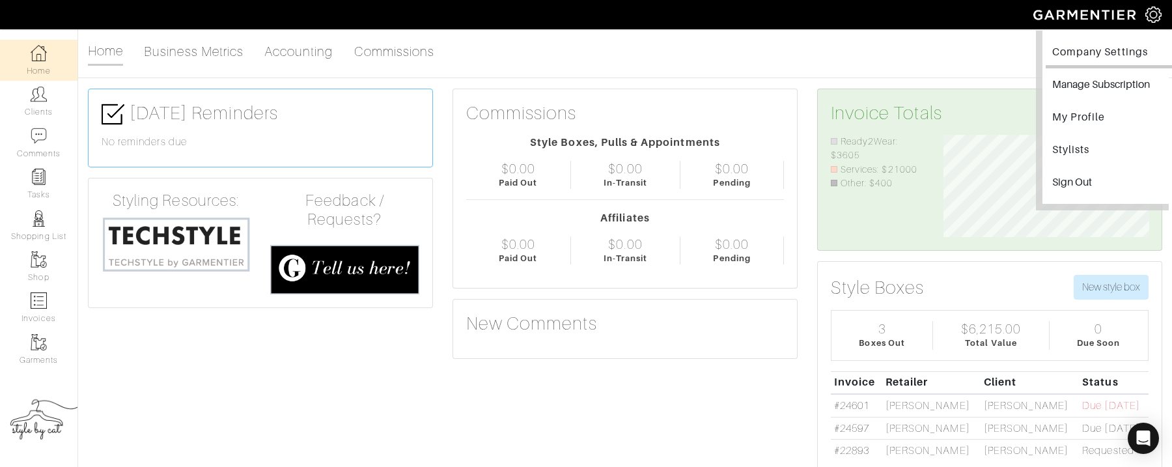
click at [1129, 52] on link "Company Settings" at bounding box center [1109, 53] width 126 height 29
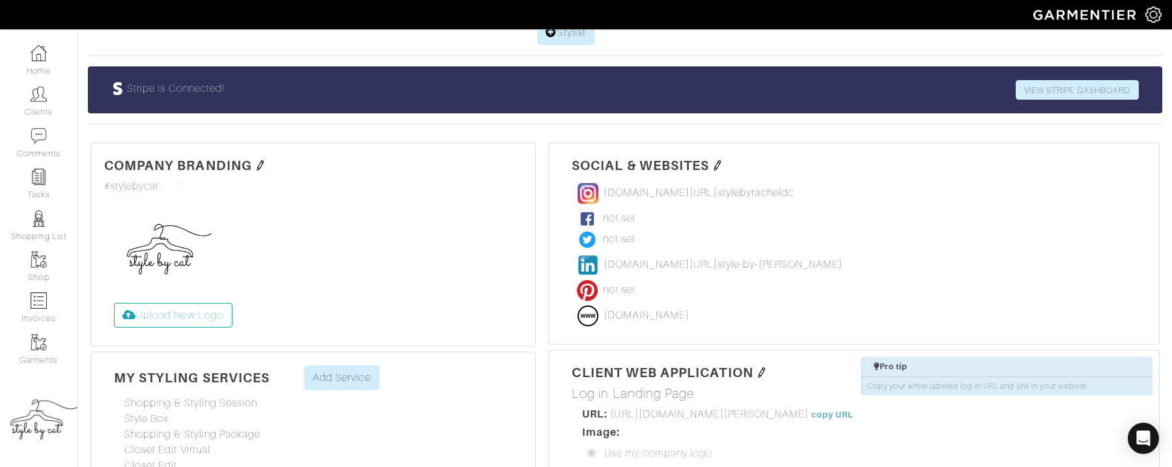
scroll to position [209, 0]
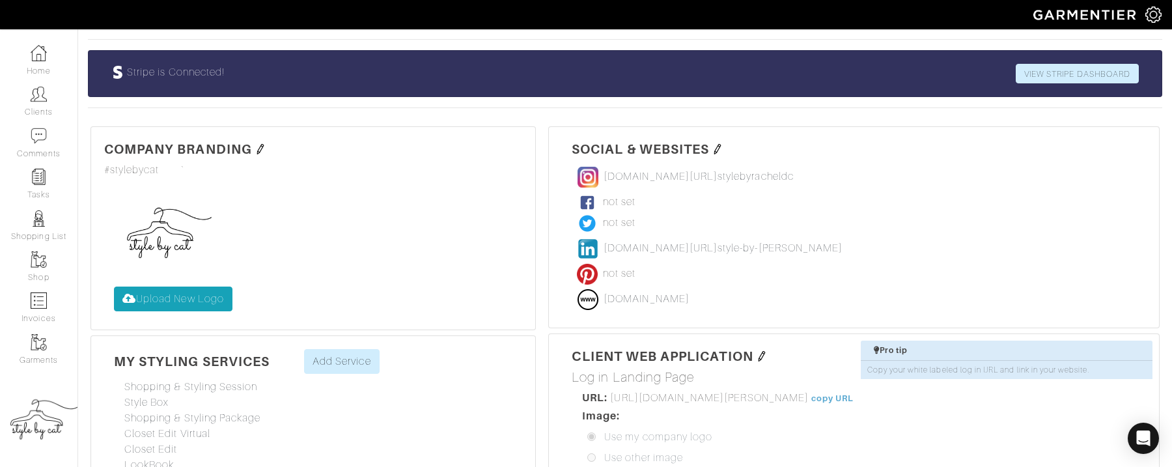
click at [190, 297] on label "Upload New Logo" at bounding box center [173, 299] width 119 height 25
click at [114, 287] on input "Upload New Logo" at bounding box center [114, 287] width 0 height 0
type input "C:\fakepath\LOGO.jpg"
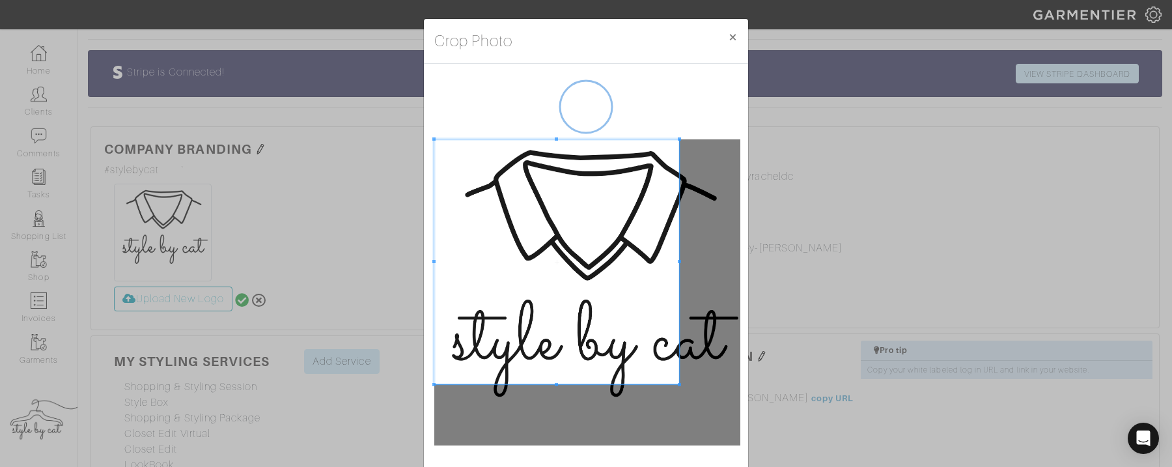
click at [400, 115] on div "Crop Photo × Crop" at bounding box center [586, 233] width 1172 height 467
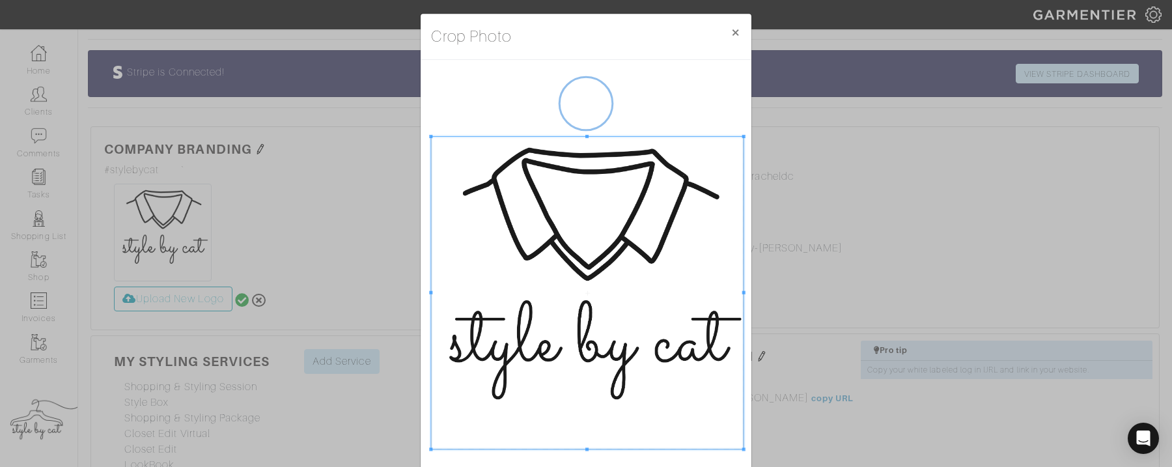
click at [860, 466] on html "Style by Cat Catherine Bushera Home Clients Invoices Comments Reminders Stylist…" at bounding box center [586, 246] width 1172 height 911
click at [733, 32] on button "×" at bounding box center [735, 32] width 31 height 37
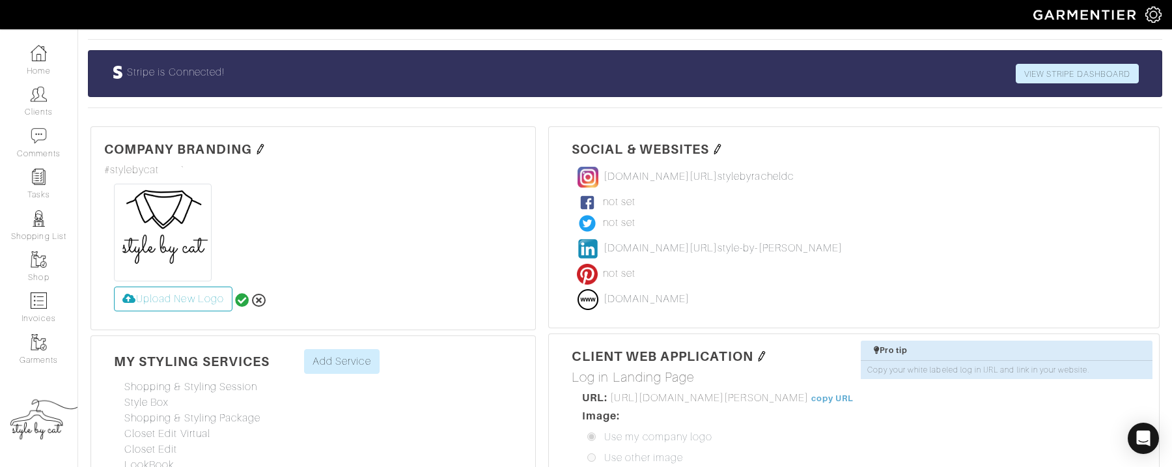
click at [240, 293] on icon at bounding box center [242, 300] width 14 height 14
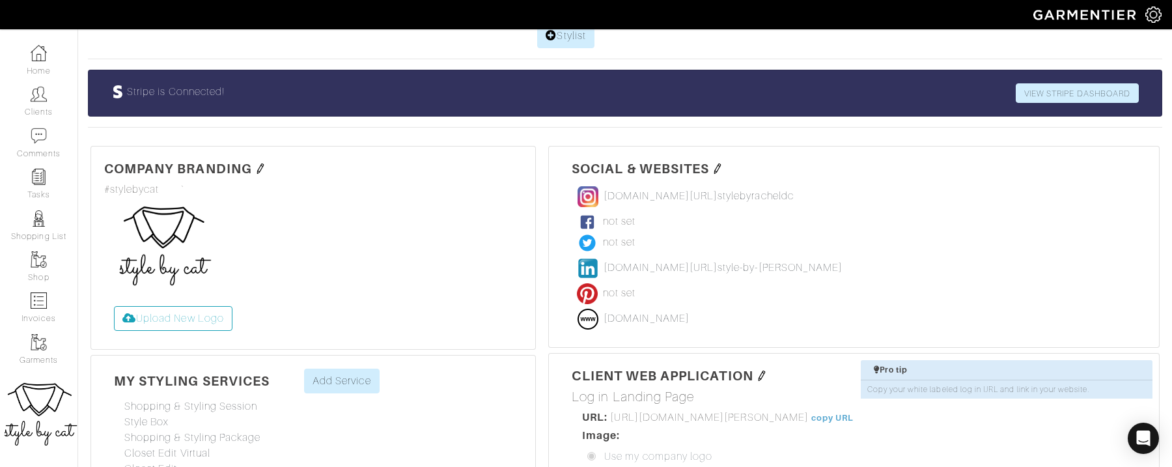
scroll to position [221, 0]
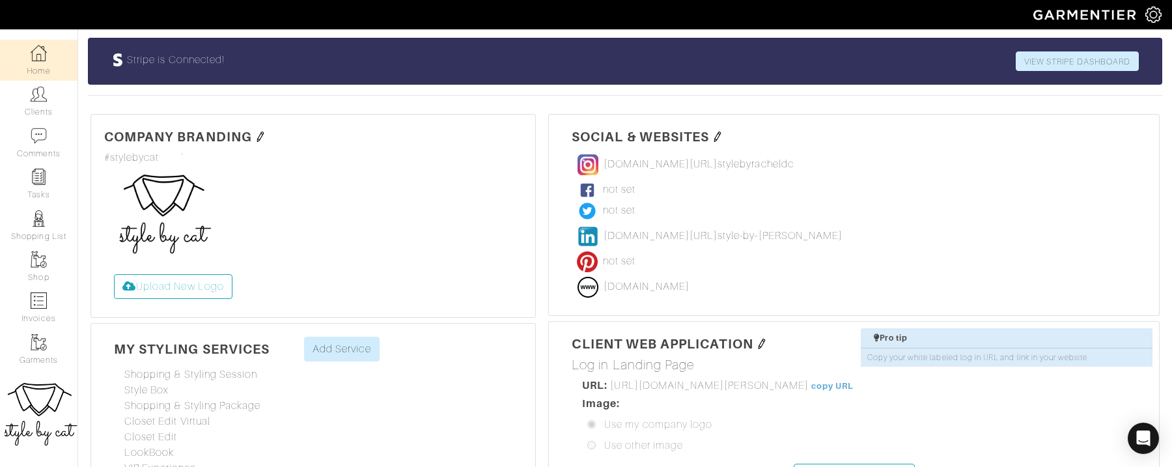
click at [39, 66] on link "Home" at bounding box center [38, 60] width 77 height 41
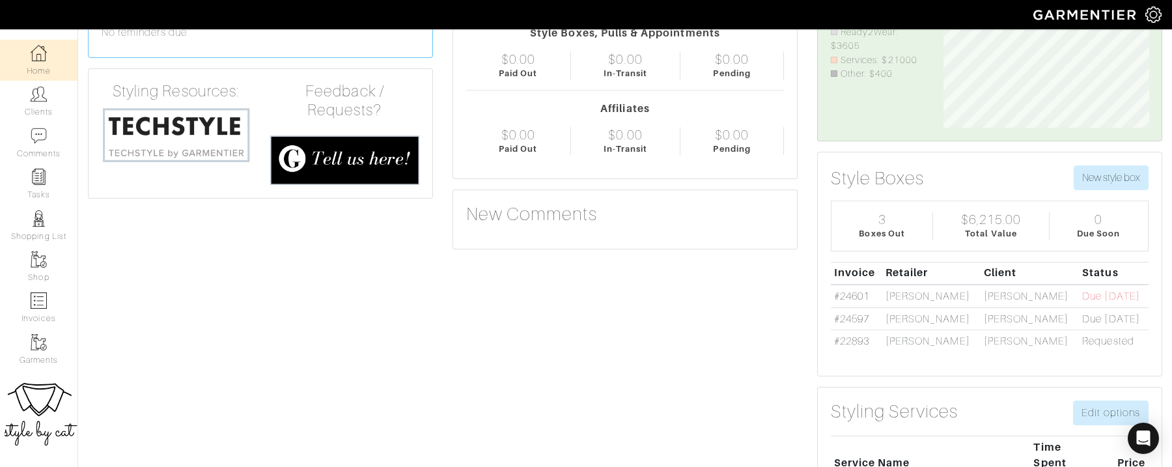
scroll to position [119, 0]
